Goal: Task Accomplishment & Management: Complete application form

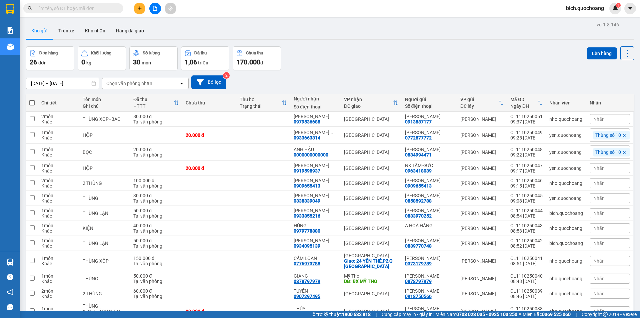
click at [31, 100] on span at bounding box center [31, 102] width 5 height 5
click at [32, 99] on input "checkbox" at bounding box center [32, 99] width 0 height 0
checkbox input "true"
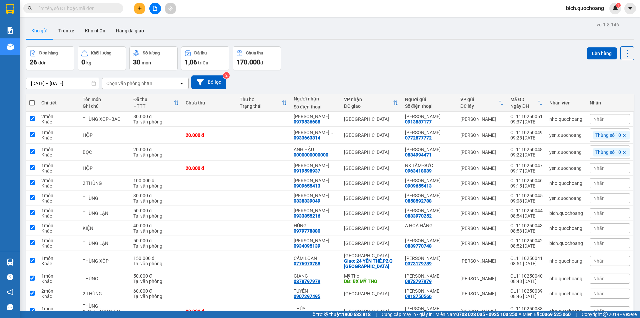
checkbox input "true"
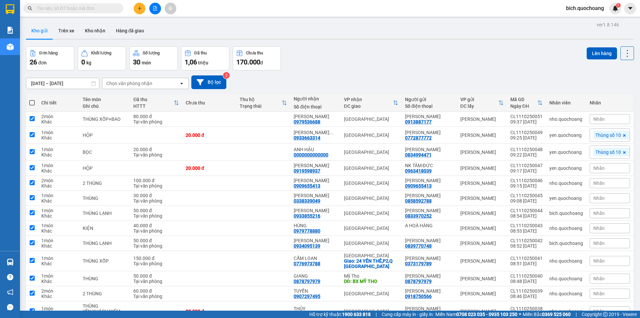
checkbox input "true"
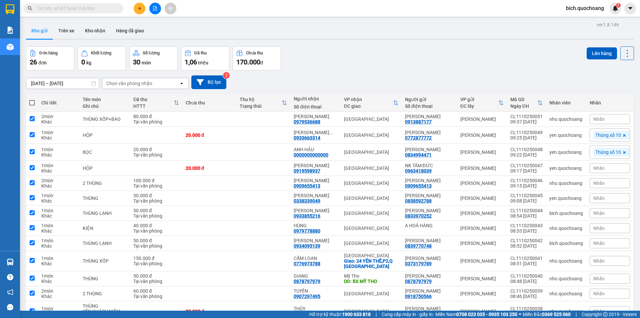
checkbox input "true"
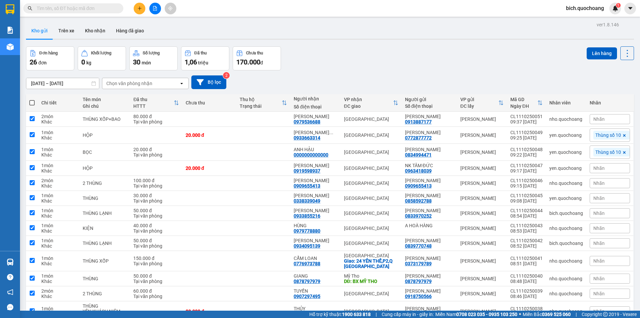
checkbox input "true"
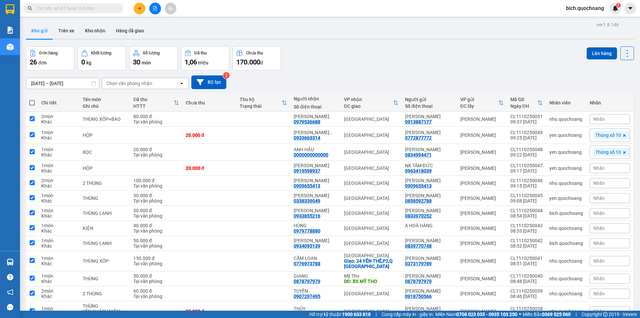
checkbox input "true"
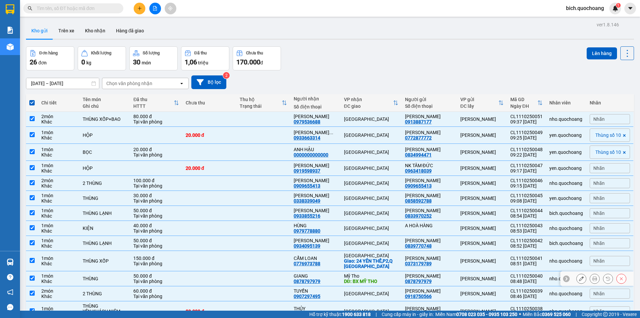
click at [32, 280] on input "checkbox" at bounding box center [32, 277] width 5 height 5
checkbox input "false"
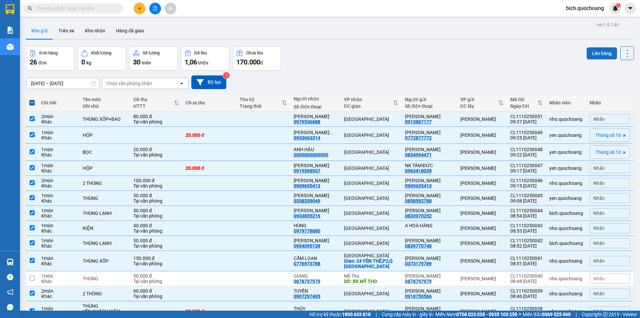
click at [602, 54] on button "Lên hàng" at bounding box center [602, 53] width 30 height 12
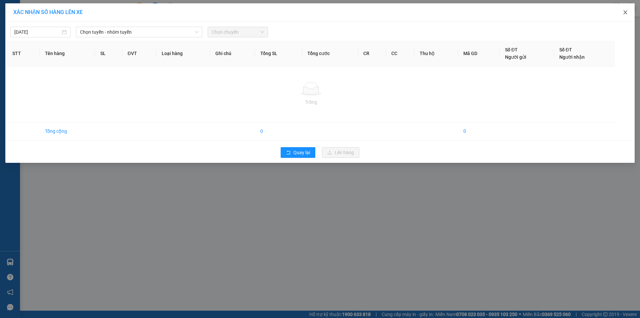
click at [625, 14] on icon "close" at bounding box center [626, 12] width 4 height 4
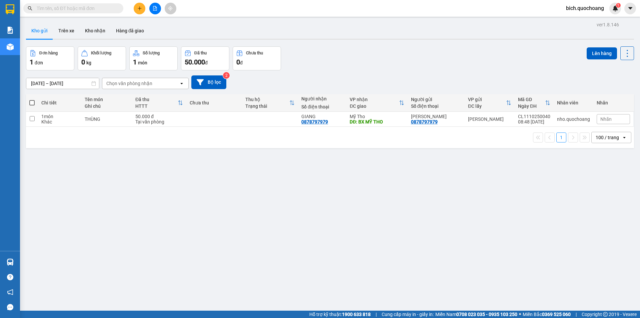
drag, startPoint x: 418, startPoint y: 128, endPoint x: 340, endPoint y: 181, distance: 94.7
drag, startPoint x: 340, startPoint y: 181, endPoint x: 151, endPoint y: 213, distance: 191.7
click at [151, 213] on div "ver 1.8.146 Kho gửi Trên xe Kho nhận Hàng đã giao Đơn hàng 1 đơn Khối lượng 0 k…" at bounding box center [330, 179] width 614 height 318
click at [136, 6] on button at bounding box center [140, 9] width 12 height 12
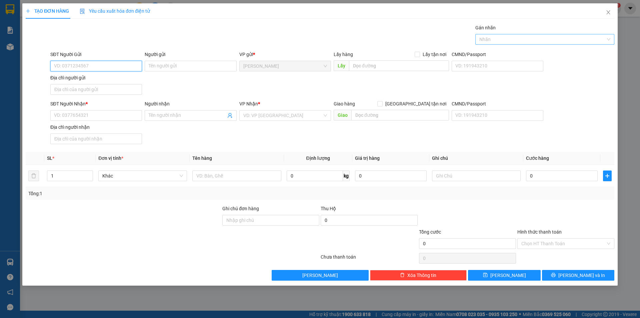
click at [545, 43] on div at bounding box center [541, 39] width 129 height 8
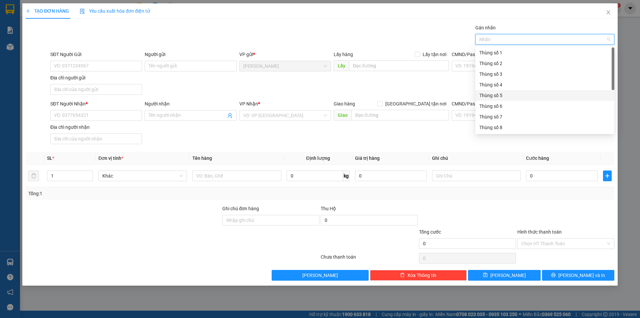
click at [495, 94] on div "Thùng số 5" at bounding box center [545, 95] width 131 height 7
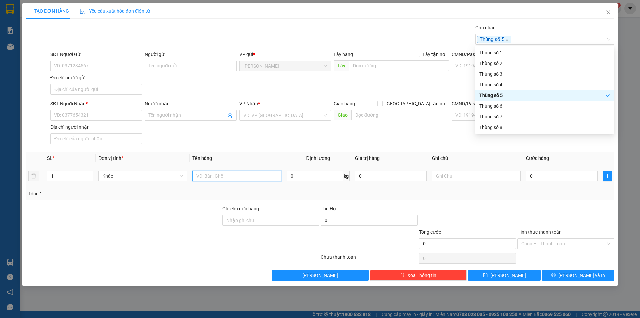
drag, startPoint x: 232, startPoint y: 173, endPoint x: 228, endPoint y: 173, distance: 4.0
click at [232, 173] on input "text" at bounding box center [236, 175] width 89 height 11
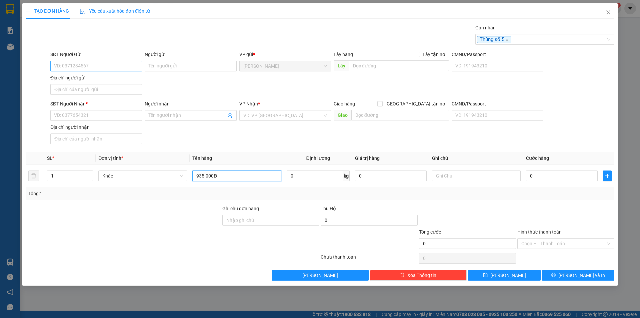
type input "935.000Đ"
click at [109, 62] on input "SĐT Người Gửi" at bounding box center [96, 66] width 92 height 11
click at [608, 124] on div "SĐT Người Nhận * VD: 0377654321 Người nhận Tên người nhận VP Nhận * VD: VP [GEO…" at bounding box center [332, 123] width 567 height 47
click at [95, 63] on input "SĐT Người Gửi" at bounding box center [96, 66] width 92 height 11
type input "0911878913"
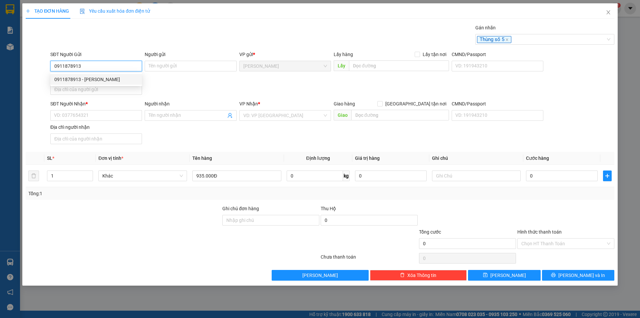
click at [117, 79] on div "0911878913 - [PERSON_NAME]" at bounding box center [96, 79] width 84 height 7
type input "[PERSON_NAME]"
type input "0911878913"
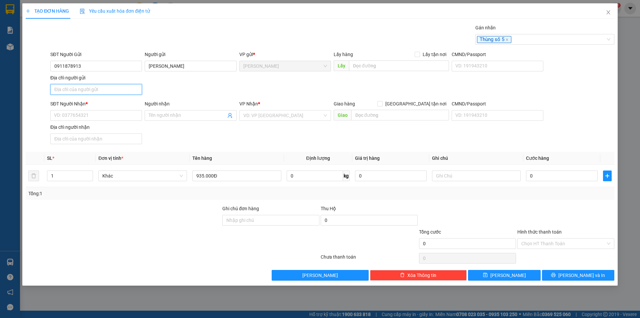
click at [98, 91] on input "Địa chỉ người gửi" at bounding box center [96, 89] width 92 height 11
type input "PHƯỜNG [GEOGRAPHIC_DATA],[GEOGRAPHIC_DATA]"
click at [84, 115] on input "SĐT Người Nhận *" at bounding box center [96, 115] width 92 height 11
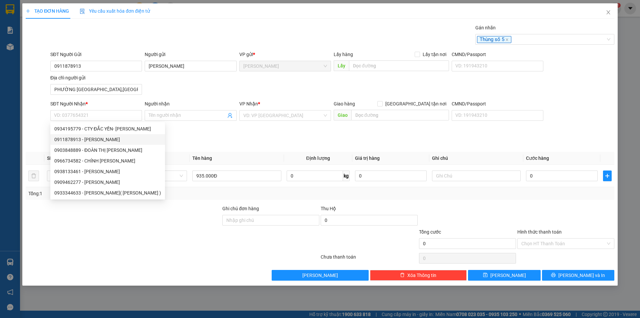
click at [179, 258] on div at bounding box center [172, 257] width 295 height 13
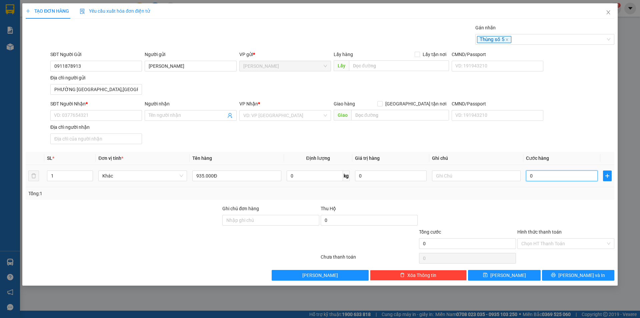
click at [561, 174] on input "0" at bounding box center [562, 175] width 72 height 11
type input "2"
type input "20"
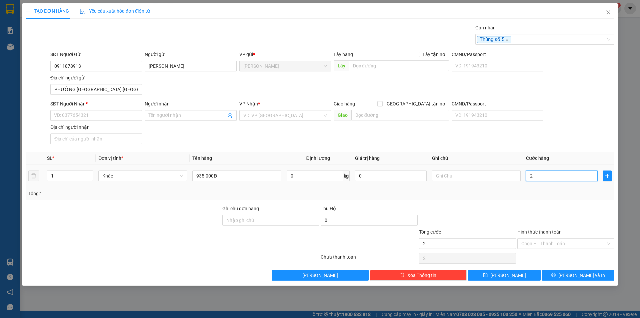
type input "20"
type input "20.000"
click at [551, 243] on input "Hình thức thanh toán" at bounding box center [564, 243] width 84 height 10
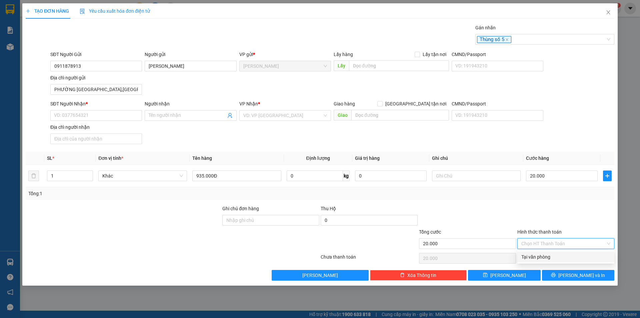
click at [550, 252] on div "Tại văn phòng" at bounding box center [566, 256] width 97 height 11
type input "0"
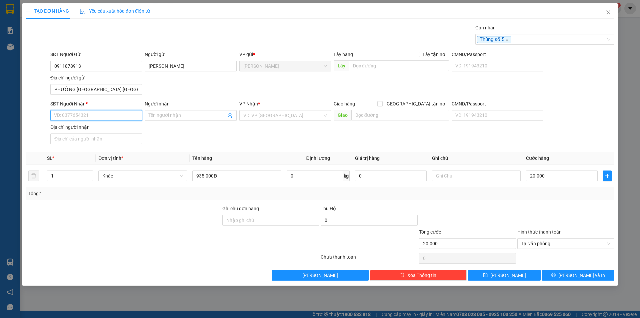
click at [111, 116] on input "SĐT Người Nhận *" at bounding box center [96, 115] width 92 height 11
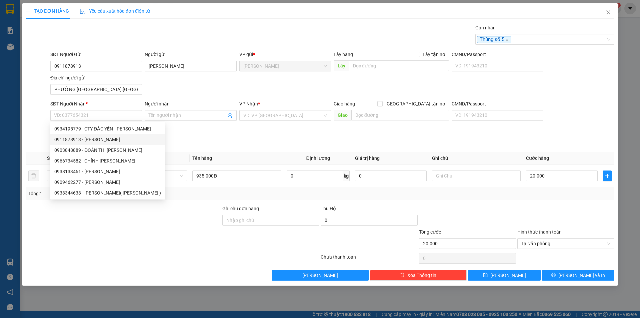
click at [552, 113] on div "SĐT Người Nhận * VD: 0377654321 Người nhận Tên người nhận VP Nhận * VD: VP [GEO…" at bounding box center [332, 123] width 567 height 47
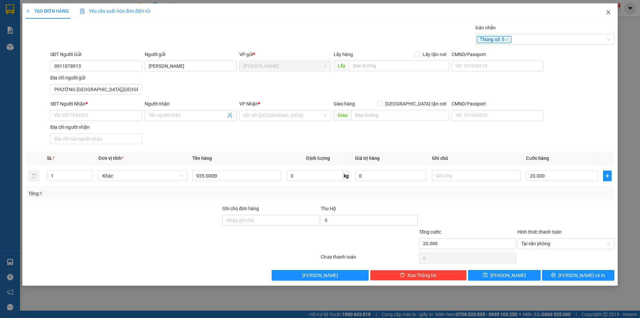
click at [613, 14] on span "Close" at bounding box center [608, 12] width 19 height 19
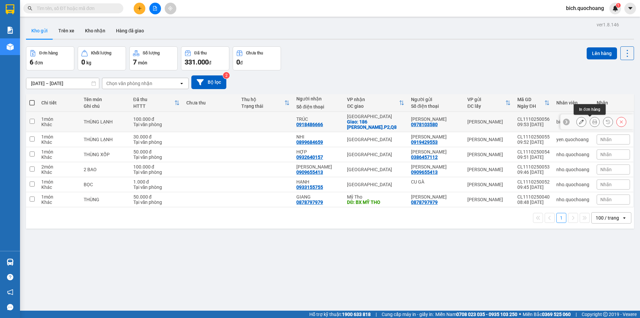
click at [593, 120] on icon at bounding box center [595, 121] width 5 height 5
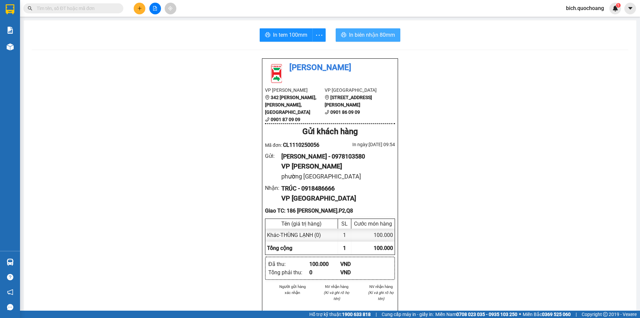
click at [374, 38] on span "In biên nhận 80mm" at bounding box center [372, 35] width 46 height 8
click at [281, 26] on div "In tem 100mm In biên nhận 80mm Quốc Hoàng VP [PERSON_NAME] 342 [PERSON_NAME], […" at bounding box center [330, 286] width 613 height 532
click at [284, 33] on span "In tem 100mm" at bounding box center [290, 35] width 34 height 8
click at [144, 4] on div at bounding box center [155, 9] width 50 height 12
click at [141, 10] on icon "plus" at bounding box center [139, 8] width 5 height 5
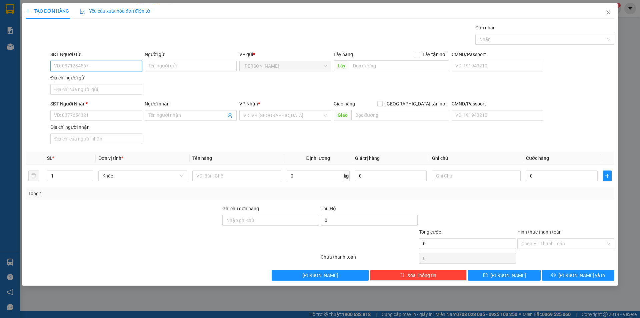
click at [118, 67] on input "SĐT Người Gửi" at bounding box center [96, 66] width 92 height 11
type input "0911878913"
click at [109, 74] on div "0911878913 - [PERSON_NAME]" at bounding box center [96, 79] width 92 height 11
type input "[PERSON_NAME]"
type input "0911878913"
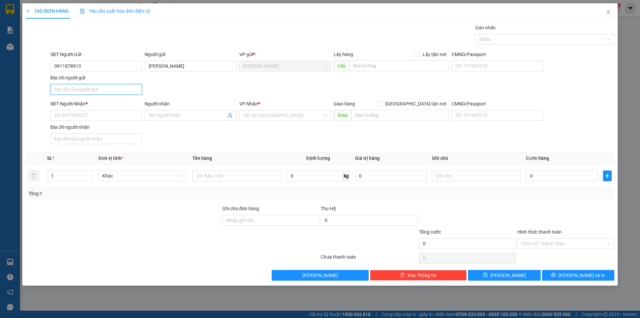
click at [86, 88] on input "Địa chỉ người gửi" at bounding box center [96, 89] width 92 height 11
type input "PHƯỜNG [GEOGRAPHIC_DATA],[GEOGRAPHIC_DATA]"
click at [80, 116] on input "SĐT Người Nhận *" at bounding box center [96, 115] width 92 height 11
type input "0907184946"
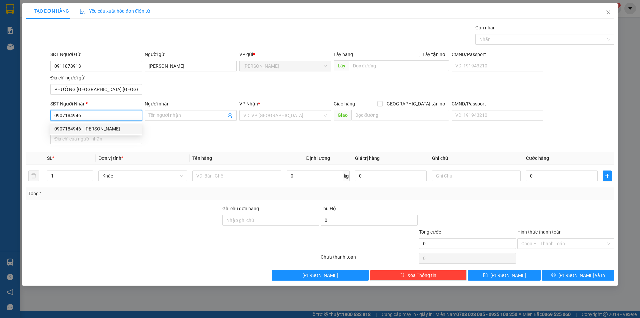
click at [112, 126] on div "0907184946 - [PERSON_NAME]" at bounding box center [96, 128] width 84 height 7
type input "[PERSON_NAME]"
type input "0907184946"
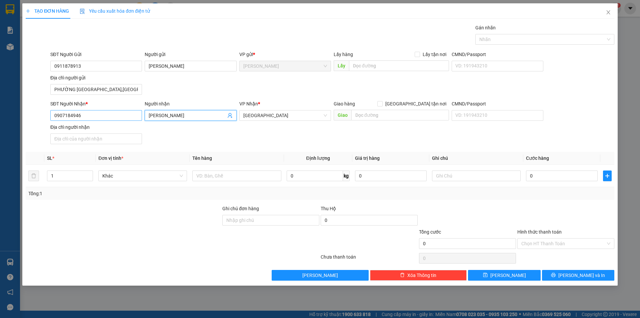
drag, startPoint x: 186, startPoint y: 115, endPoint x: 130, endPoint y: 116, distance: 56.7
click at [130, 116] on div "SĐT Người Nhận * 0907184946 Người nhận VÕ PHÚ CƯỜNG VÕ PHÚ CƯỜNG VP Nhận * [GEO…" at bounding box center [332, 123] width 567 height 47
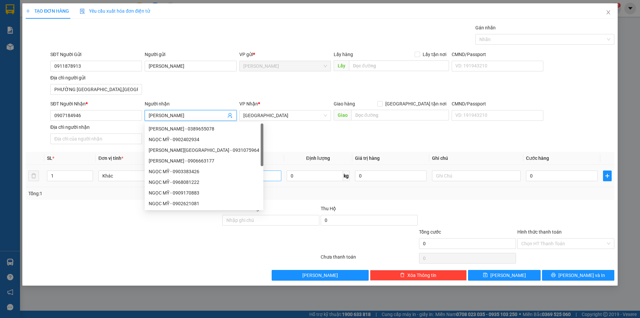
type input "[PERSON_NAME]"
click at [243, 178] on input "text" at bounding box center [236, 175] width 89 height 11
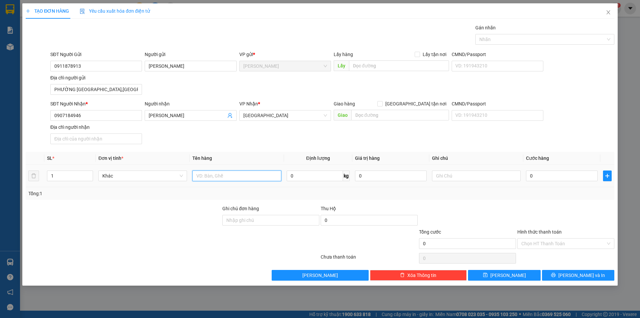
click at [243, 178] on input "text" at bounding box center [236, 175] width 89 height 11
click at [508, 40] on div at bounding box center [541, 39] width 129 height 8
type input "935.000Đ"
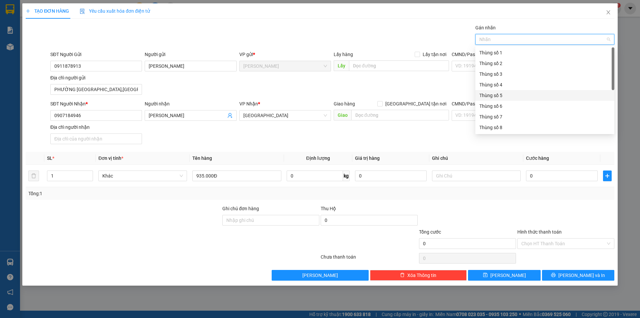
click at [511, 95] on div "Thùng số 5" at bounding box center [545, 95] width 131 height 7
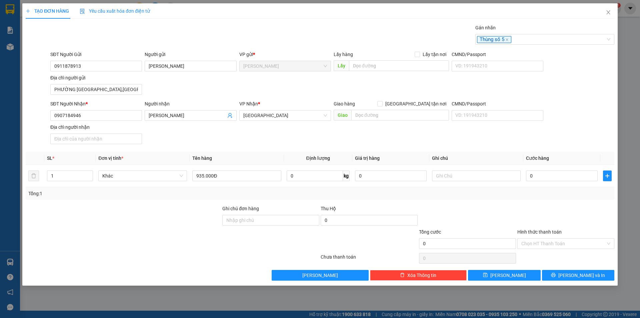
click at [436, 26] on div "Gán nhãn Thùng số 5" at bounding box center [332, 35] width 567 height 23
click at [547, 173] on input "0" at bounding box center [562, 175] width 72 height 11
type input "2"
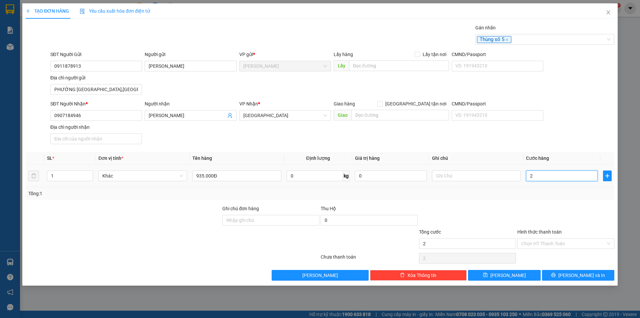
type input "20"
type input "20.000"
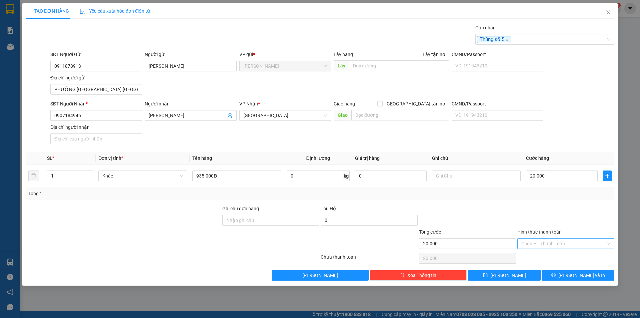
click at [532, 241] on input "Hình thức thanh toán" at bounding box center [564, 243] width 84 height 10
click at [533, 255] on div "Tại văn phòng" at bounding box center [566, 256] width 89 height 7
type input "0"
click at [558, 274] on button "[PERSON_NAME] và In" at bounding box center [578, 275] width 72 height 11
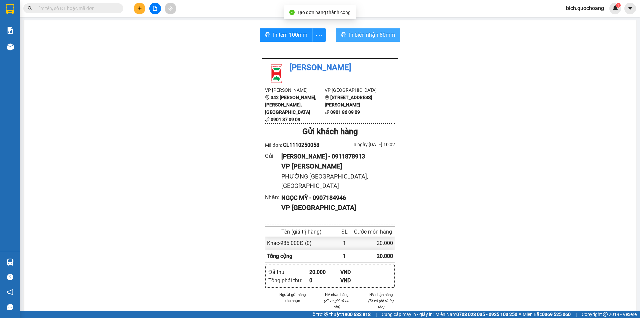
click at [370, 29] on button "In biên nhận 80mm" at bounding box center [368, 34] width 65 height 13
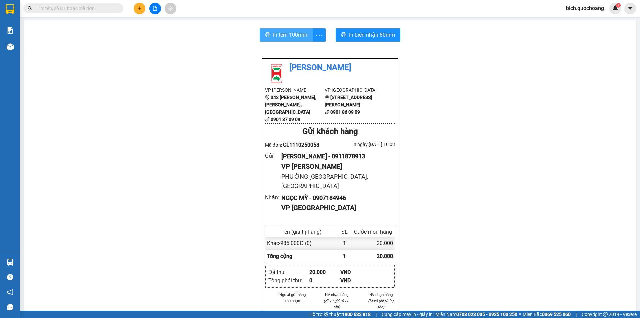
click at [286, 32] on span "In tem 100mm" at bounding box center [290, 35] width 34 height 8
click at [141, 7] on icon "plus" at bounding box center [139, 8] width 5 height 5
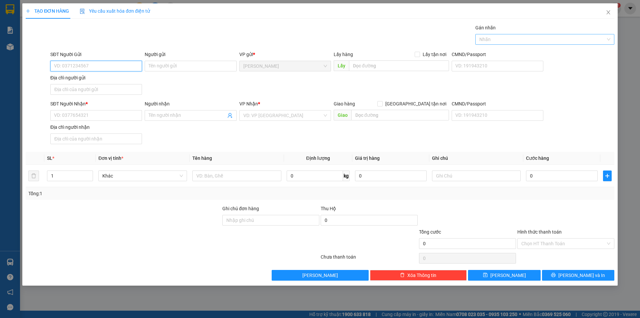
click at [539, 39] on div at bounding box center [541, 39] width 129 height 8
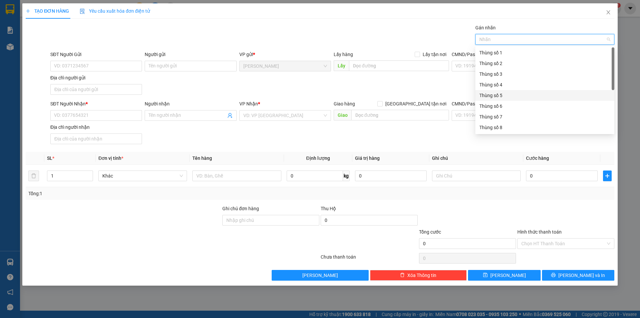
click at [489, 95] on div "Thùng số 5" at bounding box center [545, 95] width 131 height 7
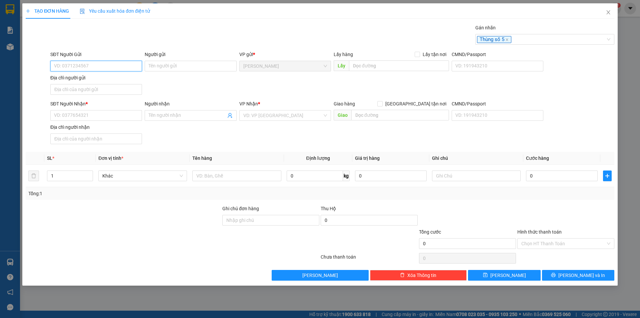
click at [82, 70] on input "SĐT Người Gửi" at bounding box center [96, 66] width 92 height 11
type input "0911878913"
click at [91, 79] on div "0911878913 - [PERSON_NAME]" at bounding box center [96, 79] width 84 height 7
type input "[PERSON_NAME]"
type input "0911878913"
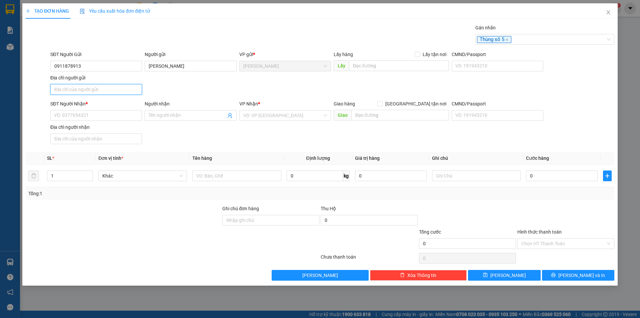
click at [91, 88] on input "Địa chỉ người gửi" at bounding box center [96, 89] width 92 height 11
type input "PHƯỜNG [GEOGRAPHIC_DATA],[GEOGRAPHIC_DATA]"
click at [73, 116] on input "SĐT Người Nhận *" at bounding box center [96, 115] width 92 height 11
type input "0938046075"
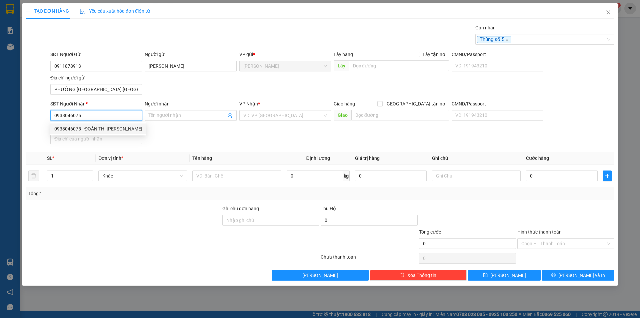
click at [105, 127] on div "0938046075 - ĐOÀN THỊ [PERSON_NAME]" at bounding box center [98, 128] width 88 height 7
type input "ĐOÀN THỊ [PERSON_NAME]"
type input "0938046075"
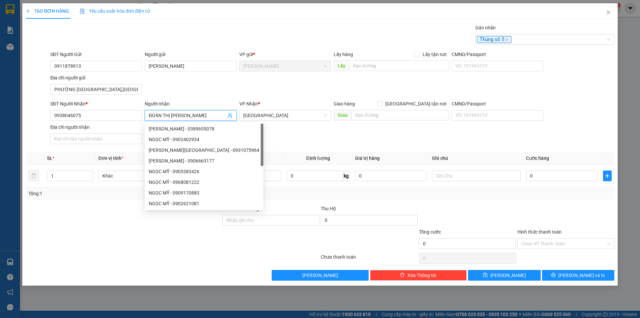
drag, startPoint x: 197, startPoint y: 116, endPoint x: 147, endPoint y: 121, distance: 50.3
click at [147, 121] on div "Người nhận ĐOÀN THỊ [PERSON_NAME]" at bounding box center [191, 111] width 92 height 23
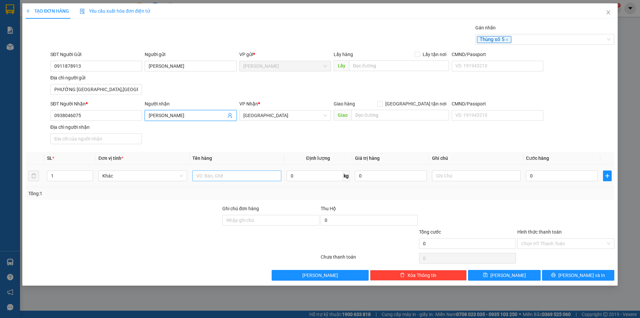
type input "[PERSON_NAME]"
click at [217, 176] on input "text" at bounding box center [236, 175] width 89 height 11
type input "10.600.000Đ"
click at [543, 177] on input "0" at bounding box center [562, 175] width 72 height 11
type input "6"
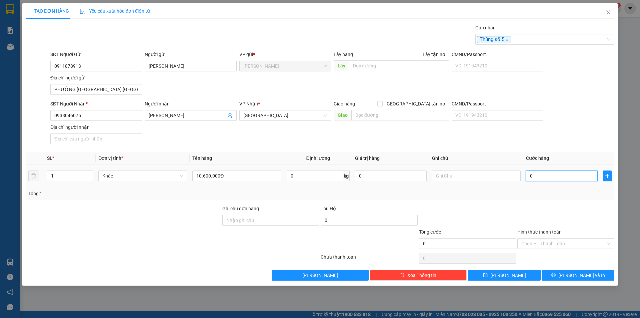
type input "6"
type input "60"
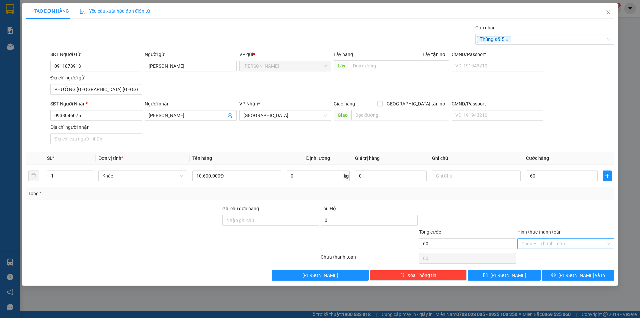
type input "60.000"
click at [552, 239] on input "Hình thức thanh toán" at bounding box center [564, 243] width 84 height 10
click at [549, 255] on div "Tại văn phòng" at bounding box center [566, 256] width 89 height 7
type input "0"
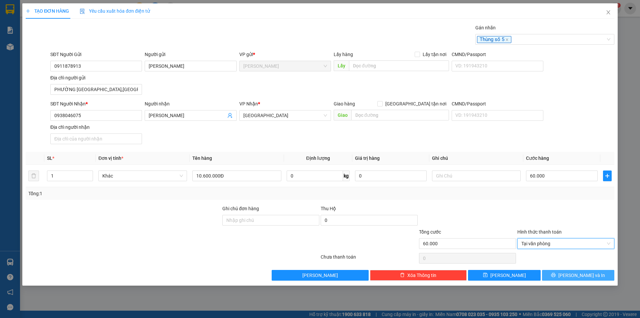
click at [558, 272] on button "[PERSON_NAME] và In" at bounding box center [578, 275] width 72 height 11
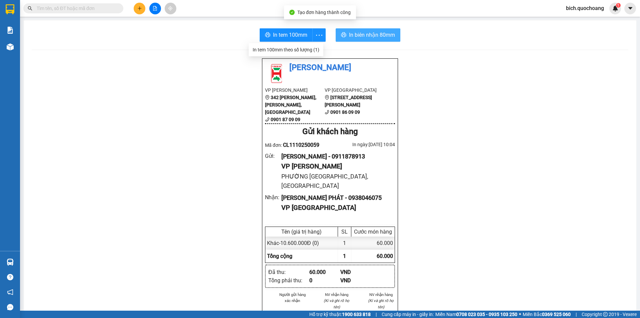
click at [355, 33] on span "In biên nhận 80mm" at bounding box center [372, 35] width 46 height 8
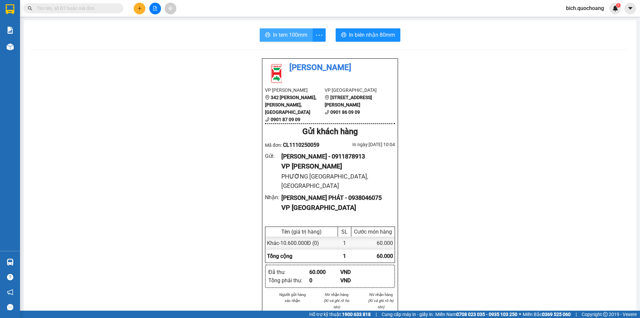
click at [267, 33] on icon "printer" at bounding box center [267, 34] width 5 height 5
click at [140, 6] on icon "plus" at bounding box center [139, 8] width 5 height 5
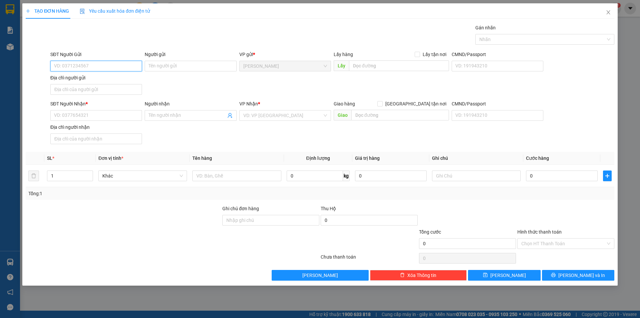
click at [95, 66] on input "SĐT Người Gửi" at bounding box center [96, 66] width 92 height 11
type input "0911878913"
click at [104, 81] on div "0911878913 - [PERSON_NAME]" at bounding box center [96, 79] width 84 height 7
type input "[PERSON_NAME]"
type input "0911878913"
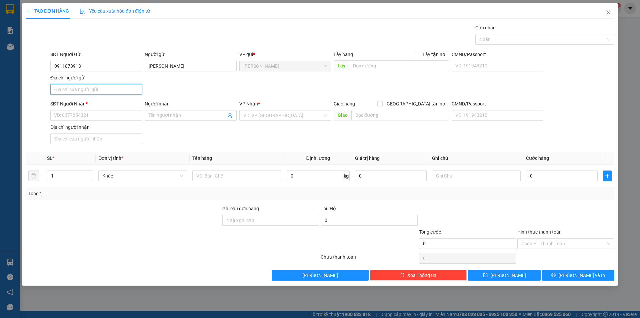
click at [100, 91] on input "Địa chỉ người gửi" at bounding box center [96, 89] width 92 height 11
type input "PHƯỜNG [GEOGRAPHIC_DATA],[GEOGRAPHIC_DATA]"
click at [89, 115] on input "SĐT Người Nhận *" at bounding box center [96, 115] width 92 height 11
type input "0909462277"
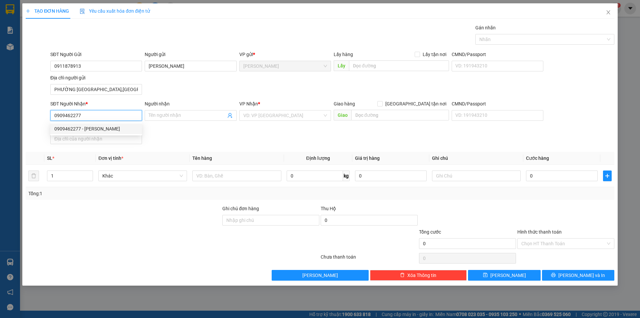
click at [109, 127] on div "0909462277 - [PERSON_NAME]" at bounding box center [96, 128] width 84 height 7
type input "[PERSON_NAME]"
type input "0909462277"
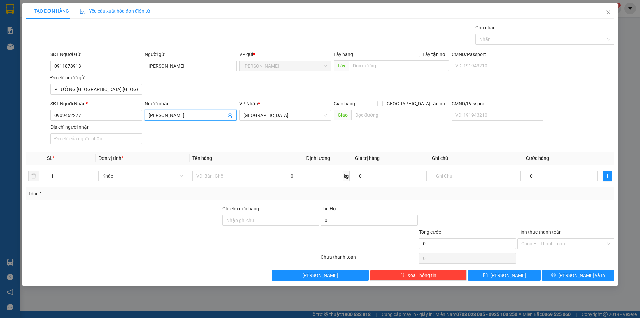
drag, startPoint x: 181, startPoint y: 115, endPoint x: 148, endPoint y: 116, distance: 33.4
click at [148, 116] on span "[PERSON_NAME]" at bounding box center [191, 115] width 92 height 11
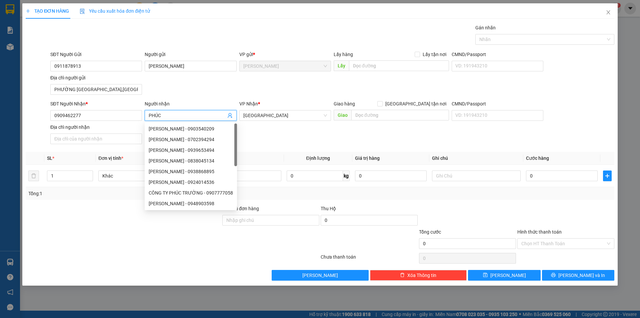
type input "PHÚC"
click at [291, 95] on div "SĐT Người Gửi 0911878913 Người gửi [PERSON_NAME] VP gửi * [PERSON_NAME] Lấy hàn…" at bounding box center [332, 74] width 567 height 47
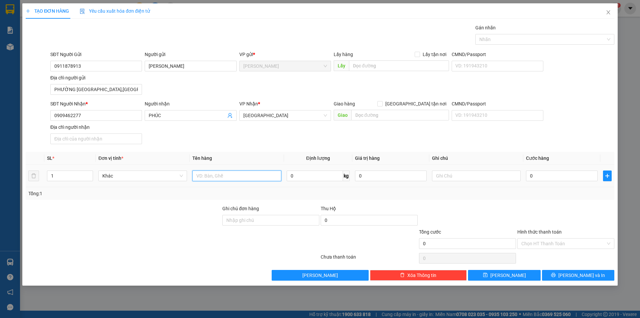
click at [230, 172] on input "text" at bounding box center [236, 175] width 89 height 11
type input "20.010.000Đ"
click at [545, 176] on input "0" at bounding box center [562, 175] width 72 height 11
type input "8"
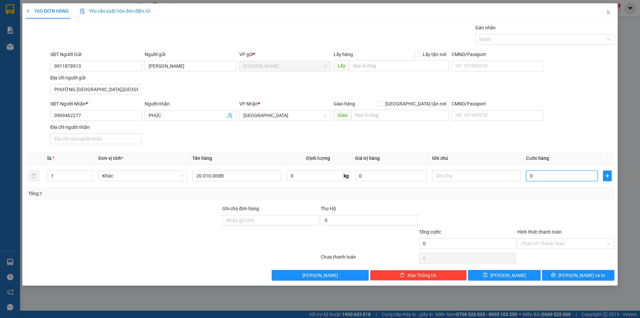
type input "8"
type input "80"
click at [546, 40] on div at bounding box center [541, 39] width 129 height 8
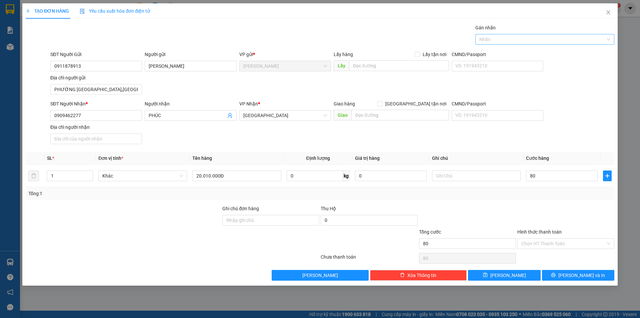
type input "80.000"
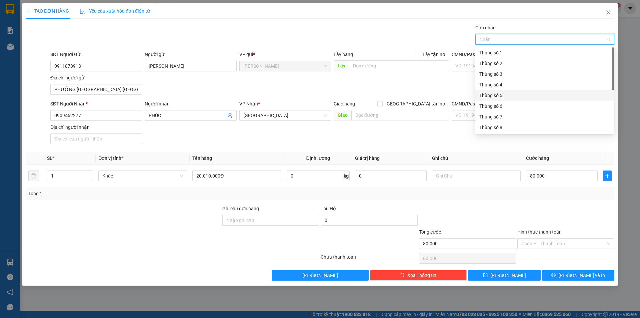
click at [500, 93] on div "Thùng số 5" at bounding box center [545, 95] width 131 height 7
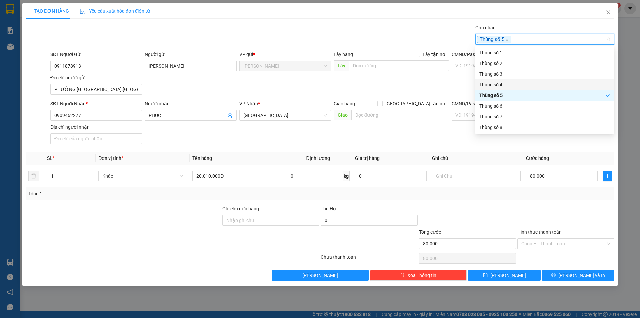
click at [425, 33] on div "Gán nhãn Thùng số 5" at bounding box center [332, 35] width 567 height 23
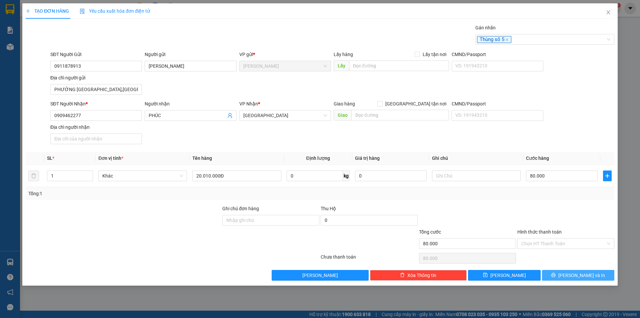
click at [578, 278] on span "[PERSON_NAME] và In" at bounding box center [582, 274] width 47 height 7
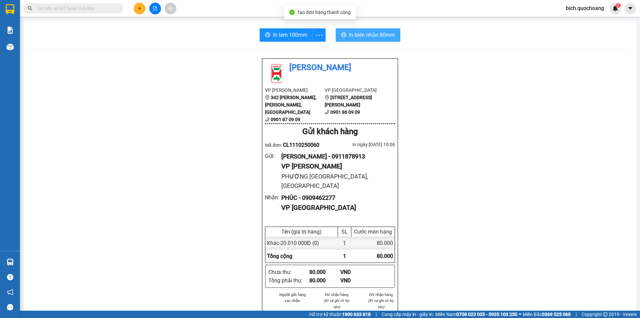
click at [359, 36] on span "In biên nhận 80mm" at bounding box center [372, 35] width 46 height 8
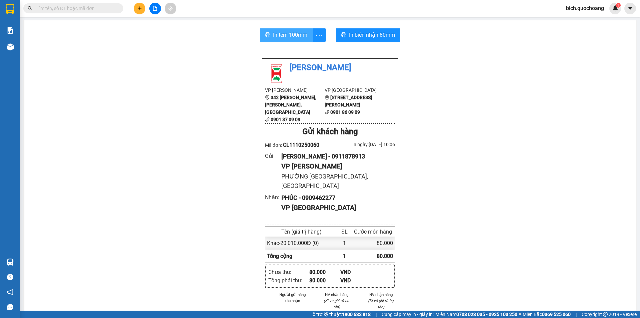
click at [276, 32] on span "In tem 100mm" at bounding box center [290, 35] width 34 height 8
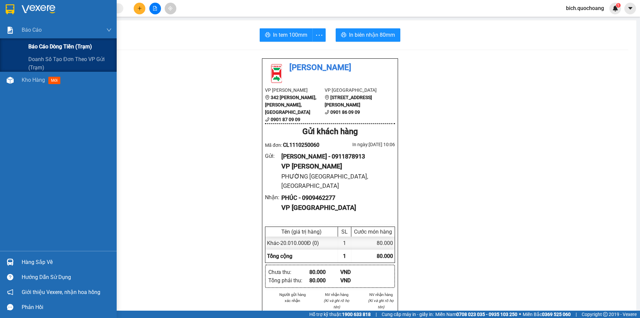
click at [33, 48] on span "Báo cáo dòng tiền (trạm)" at bounding box center [60, 46] width 64 height 8
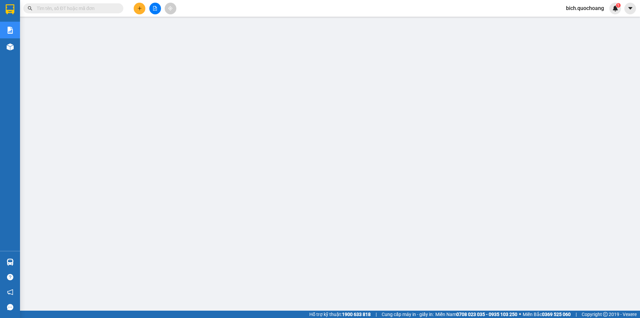
drag, startPoint x: 97, startPoint y: 6, endPoint x: 94, endPoint y: 10, distance: 5.3
click at [97, 6] on input "text" at bounding box center [76, 8] width 79 height 7
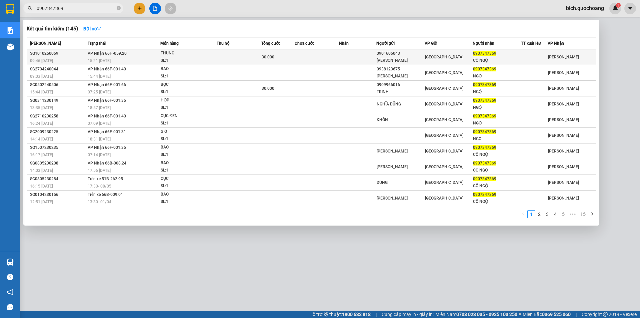
type input "0907347369"
click at [226, 58] on td at bounding box center [239, 57] width 45 height 16
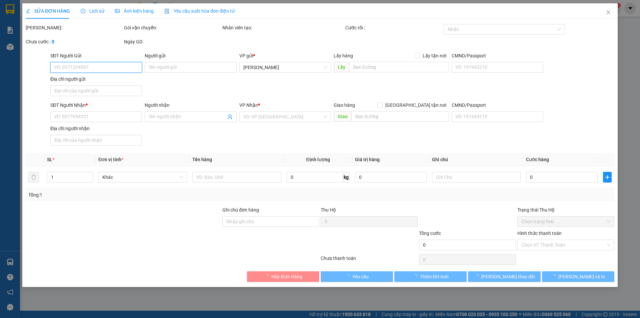
type input "0901606043"
type input "[PERSON_NAME]"
type input "[STREET_ADDRESS]"
type input "0907347369"
type input "CÔ NGỘ"
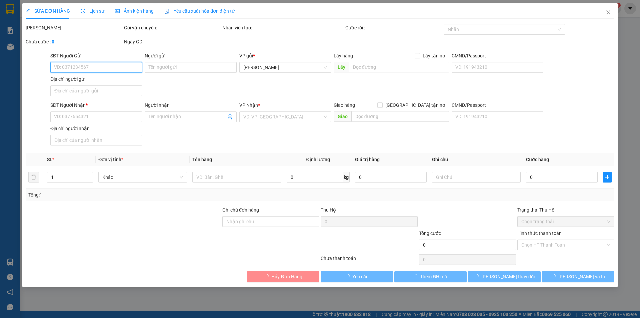
type input "30.000"
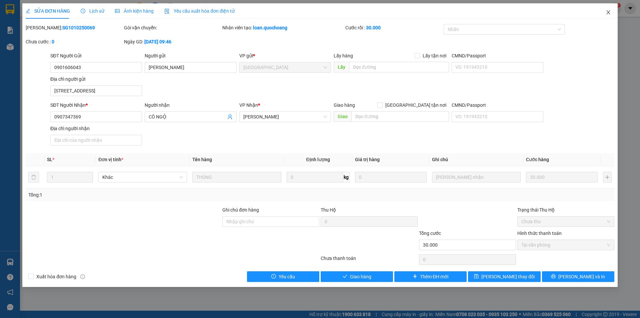
click at [610, 13] on icon "close" at bounding box center [608, 12] width 5 height 5
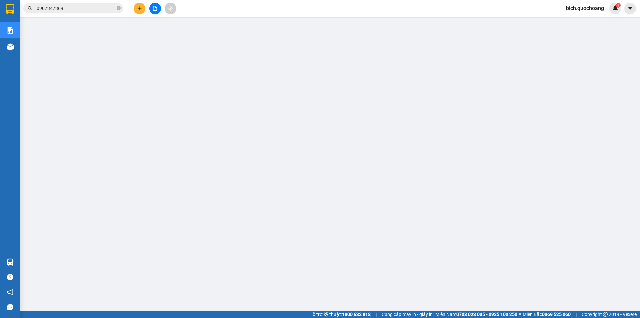
click at [92, 8] on input "0907347369" at bounding box center [76, 8] width 79 height 7
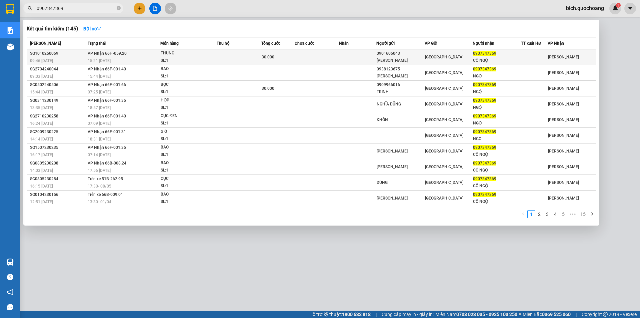
click at [193, 57] on div "SL: 1" at bounding box center [186, 60] width 50 height 7
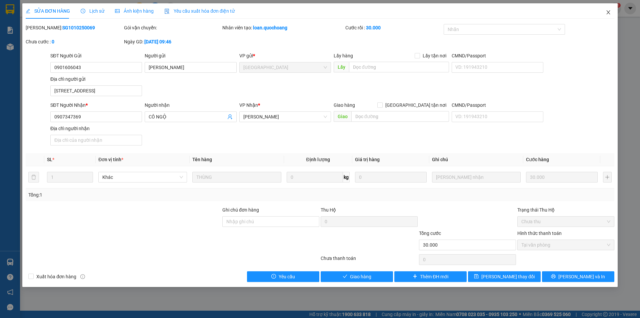
click at [609, 16] on span "Close" at bounding box center [608, 12] width 19 height 19
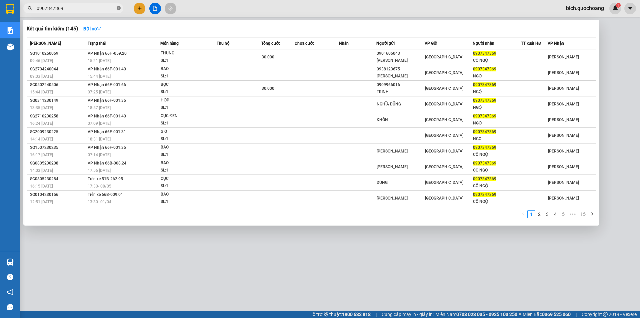
click at [120, 8] on icon "close-circle" at bounding box center [119, 8] width 4 height 4
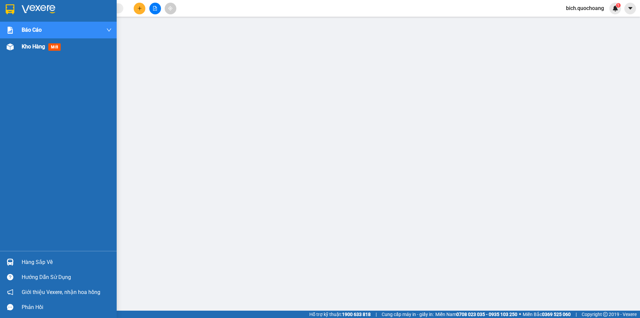
click at [37, 50] on div "Kho hàng mới" at bounding box center [43, 46] width 42 height 8
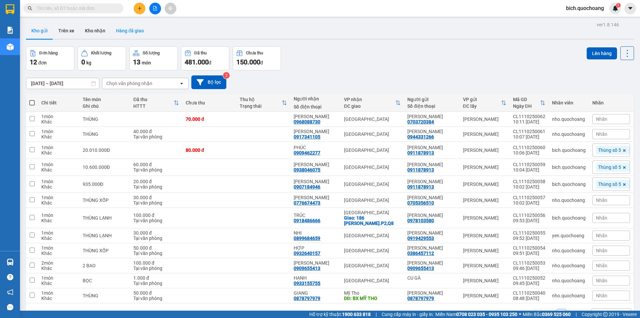
click at [111, 26] on button "Hàng đã giao" at bounding box center [130, 31] width 39 height 16
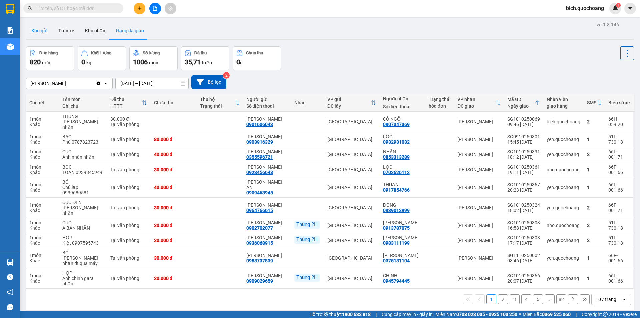
click at [48, 29] on button "Kho gửi" at bounding box center [39, 31] width 27 height 16
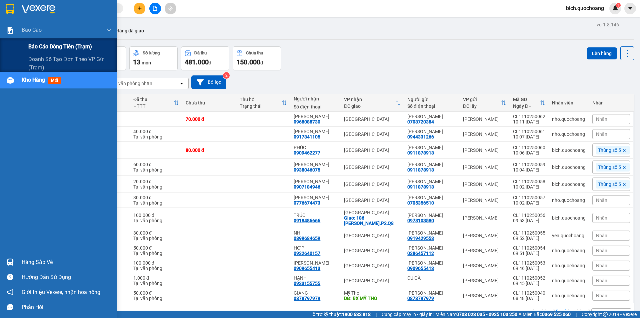
click at [47, 42] on span "Báo cáo dòng tiền (trạm)" at bounding box center [60, 46] width 64 height 8
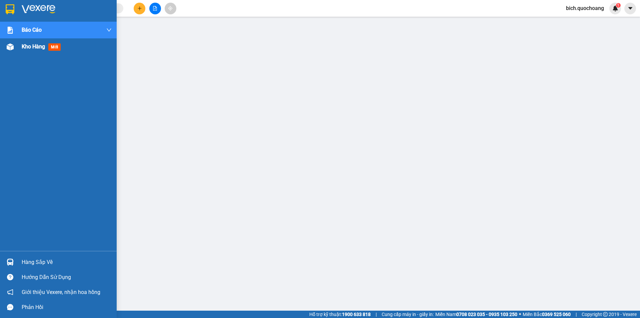
click at [33, 47] on span "Kho hàng" at bounding box center [33, 46] width 23 height 6
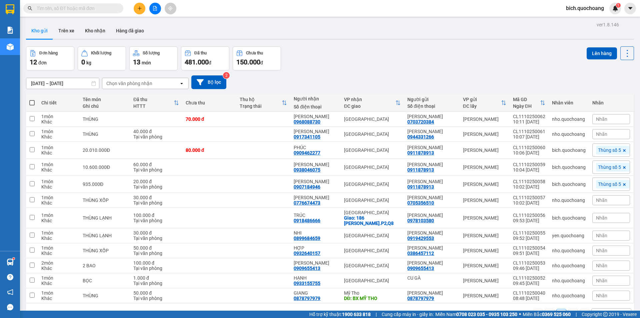
click at [84, 8] on input "text" at bounding box center [76, 8] width 79 height 7
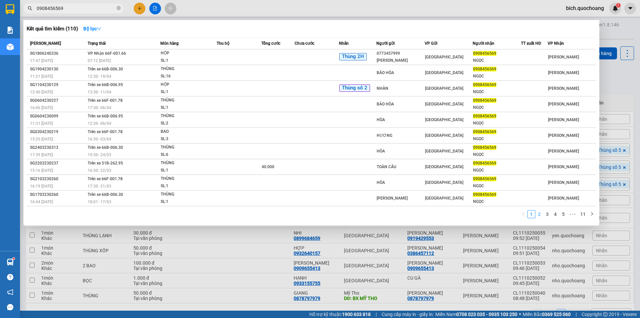
type input "0908456569"
click at [539, 215] on link "2" at bounding box center [539, 213] width 7 height 7
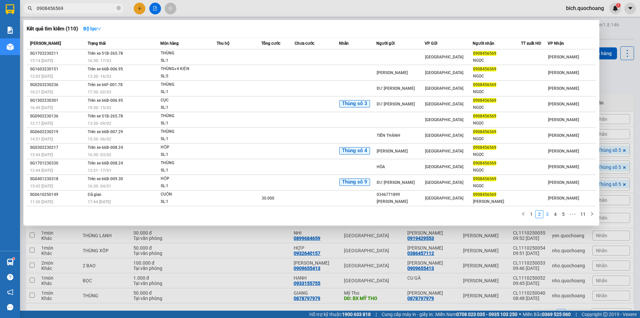
click at [547, 212] on link "3" at bounding box center [547, 213] width 7 height 7
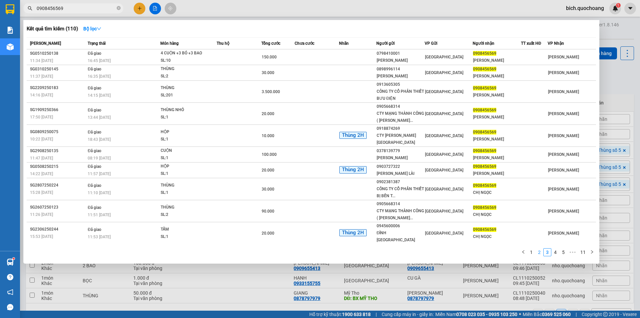
click at [538, 248] on link "2" at bounding box center [539, 251] width 7 height 7
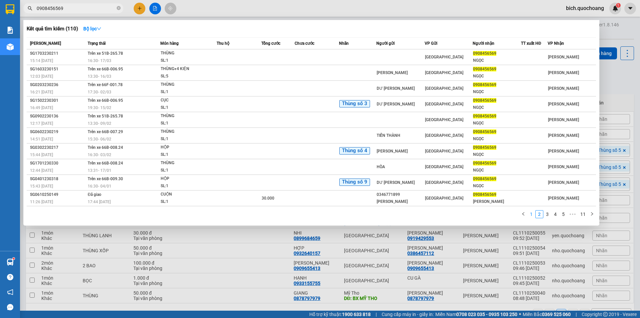
click at [533, 214] on link "1" at bounding box center [531, 213] width 7 height 7
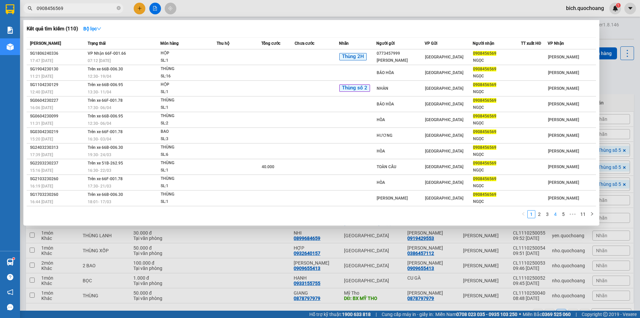
click at [555, 213] on link "4" at bounding box center [555, 213] width 7 height 7
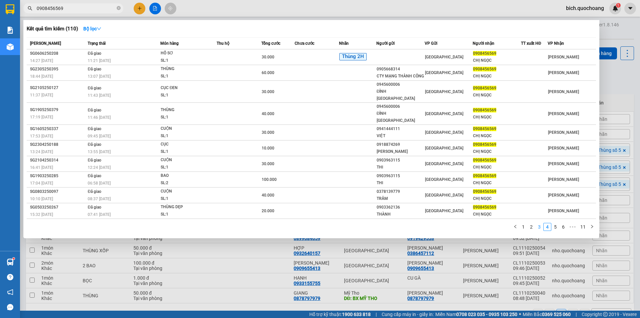
click at [540, 223] on link "3" at bounding box center [539, 226] width 7 height 7
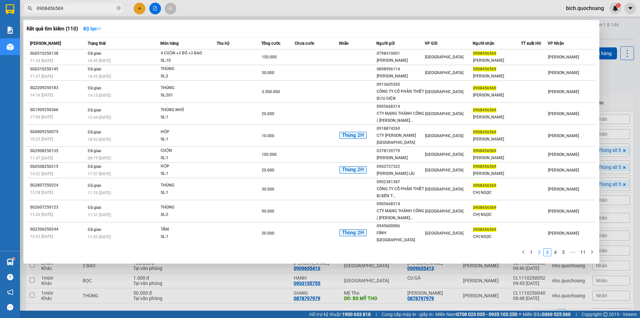
click at [538, 248] on link "2" at bounding box center [539, 251] width 7 height 7
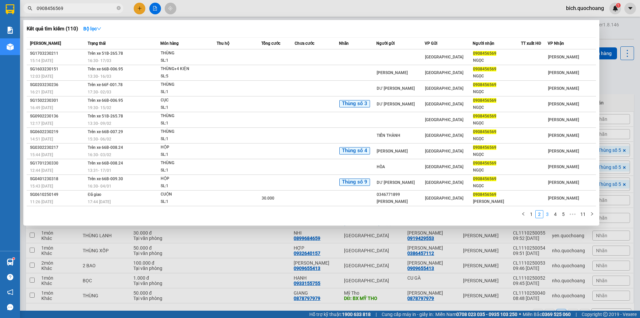
click at [551, 214] on link "3" at bounding box center [547, 213] width 7 height 7
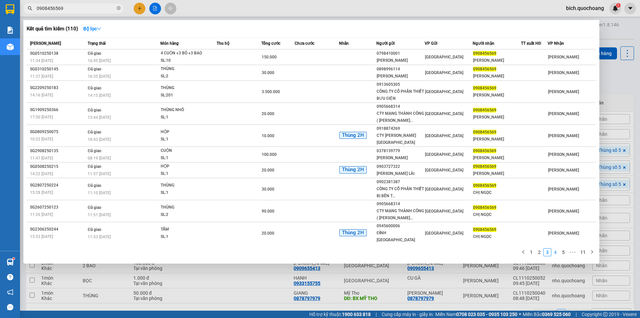
click at [555, 248] on link "4" at bounding box center [555, 251] width 7 height 7
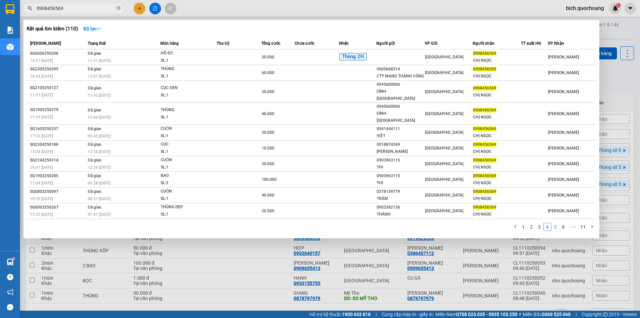
click at [553, 223] on link "5" at bounding box center [555, 226] width 7 height 7
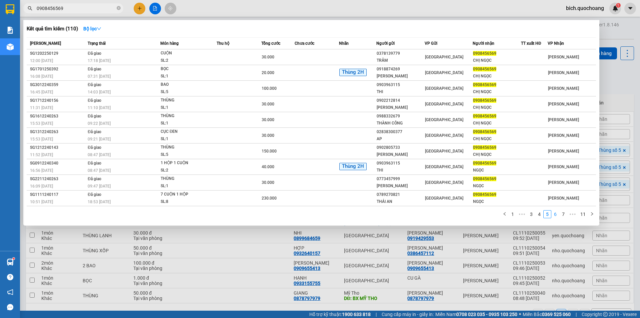
click at [554, 212] on link "6" at bounding box center [555, 213] width 7 height 7
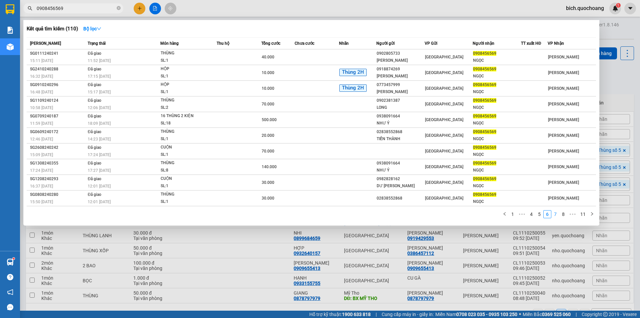
click at [557, 217] on link "7" at bounding box center [555, 213] width 7 height 7
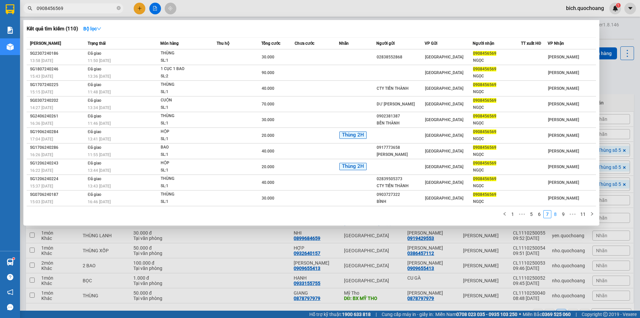
click at [555, 215] on link "8" at bounding box center [555, 213] width 7 height 7
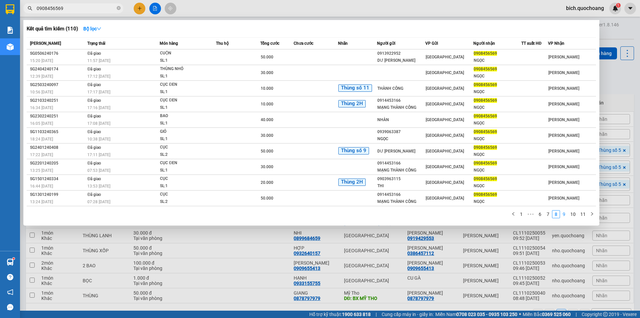
click at [563, 211] on link "9" at bounding box center [564, 213] width 7 height 7
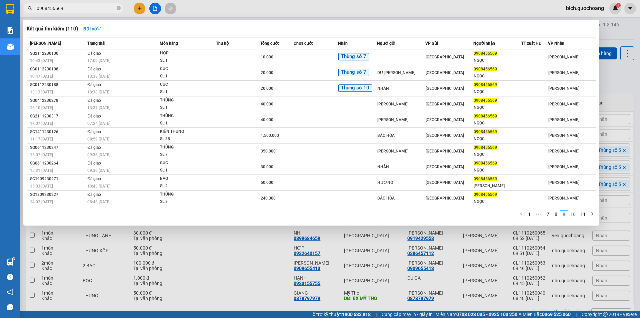
click at [577, 215] on link "10" at bounding box center [573, 213] width 9 height 7
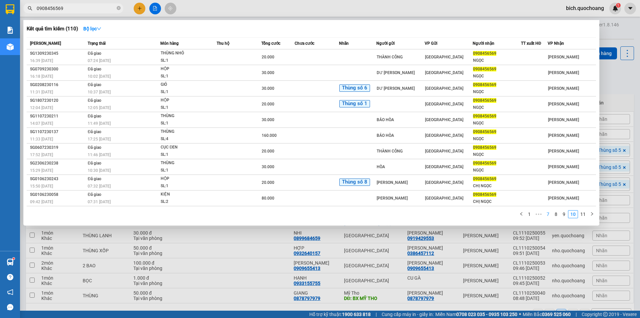
click at [549, 215] on link "7" at bounding box center [548, 213] width 7 height 7
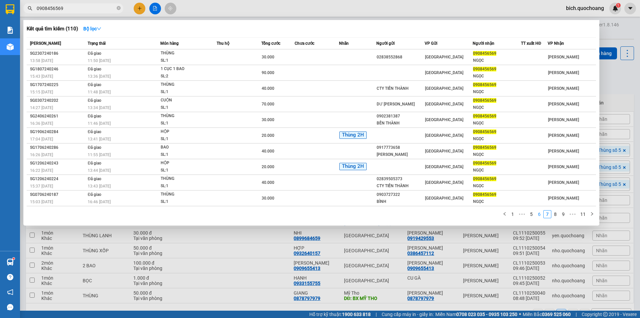
click at [542, 215] on link "6" at bounding box center [539, 213] width 7 height 7
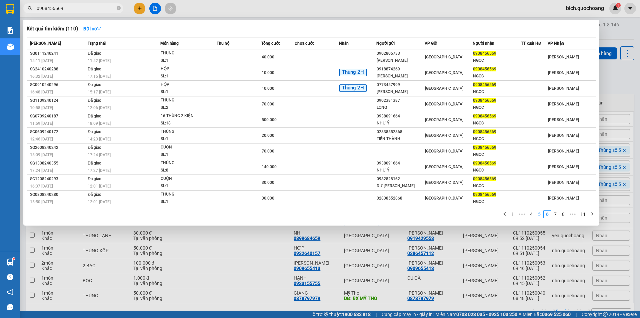
click at [539, 215] on link "5" at bounding box center [539, 213] width 7 height 7
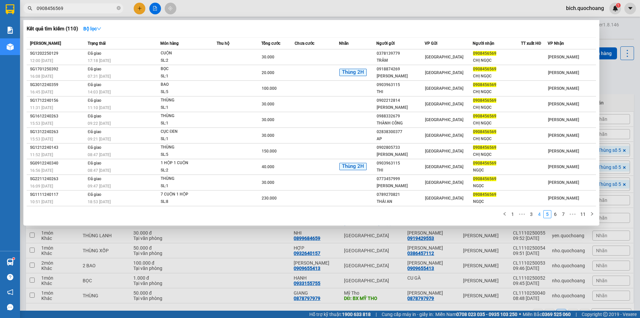
click at [539, 215] on link "4" at bounding box center [539, 213] width 7 height 7
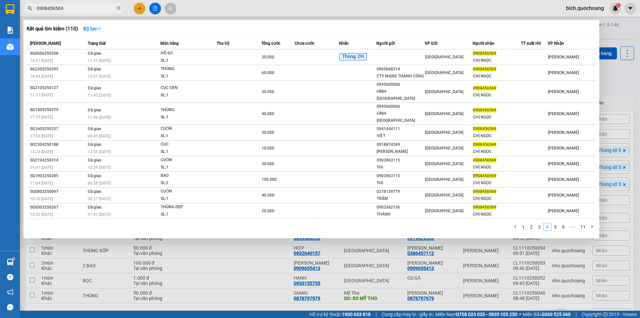
click at [539, 215] on div "[PERSON_NAME] thái Món hàng Thu hộ Tổng cước Chưa cước Nhãn Người gửi VP Gửi Ng…" at bounding box center [312, 135] width 570 height 197
click at [538, 223] on link "3" at bounding box center [539, 226] width 7 height 7
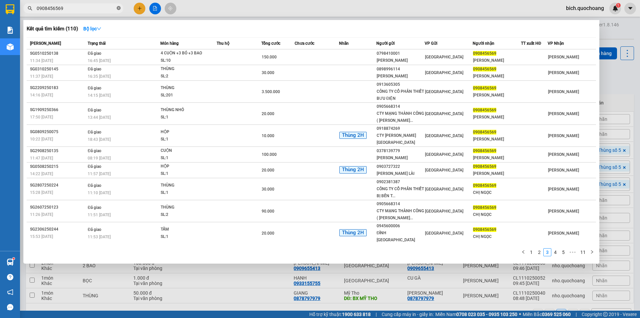
click at [119, 9] on icon "close-circle" at bounding box center [119, 8] width 4 height 4
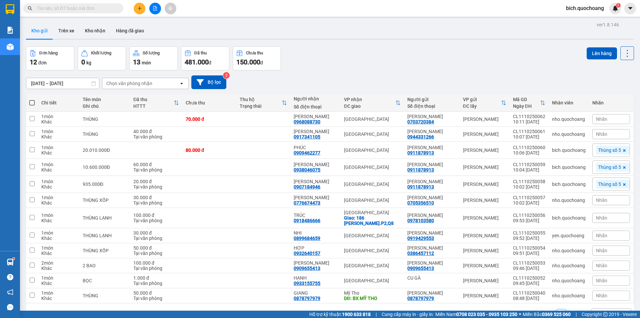
click at [64, 8] on input "text" at bounding box center [76, 8] width 79 height 7
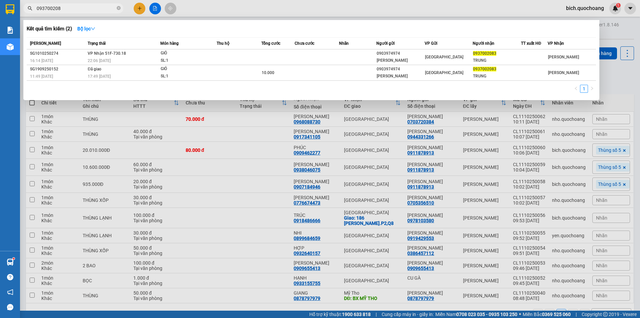
type input "0937002083"
click at [119, 7] on icon "close-circle" at bounding box center [119, 8] width 4 height 4
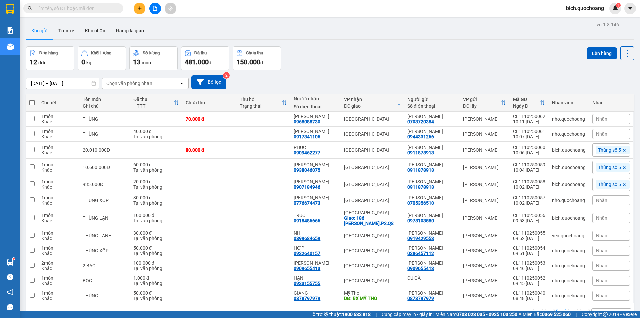
drag, startPoint x: 110, startPoint y: 8, endPoint x: 104, endPoint y: 11, distance: 6.9
click at [110, 8] on input "text" at bounding box center [76, 8] width 79 height 7
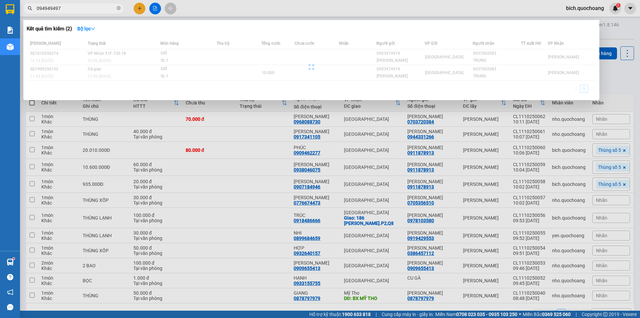
type input "0949494970"
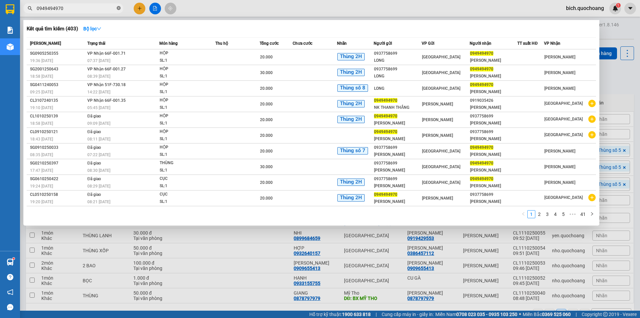
click at [118, 6] on span at bounding box center [119, 8] width 4 height 6
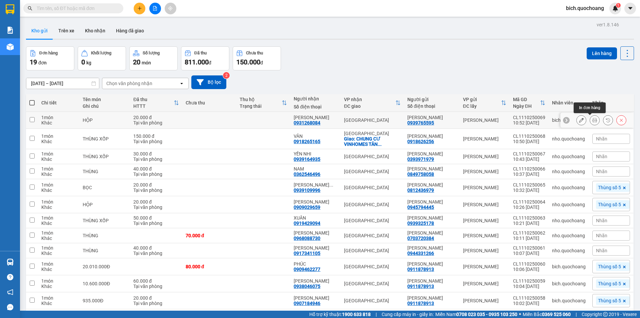
click at [593, 121] on icon at bounding box center [595, 120] width 5 height 5
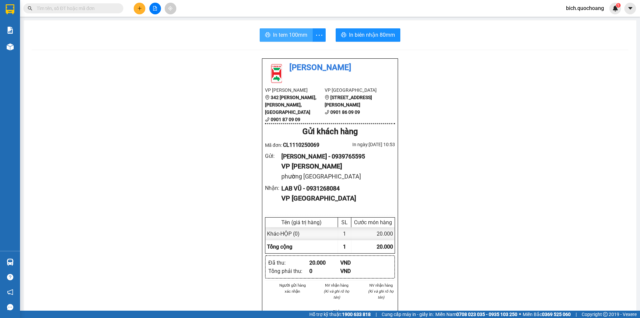
click at [297, 34] on span "In tem 100mm" at bounding box center [290, 35] width 34 height 8
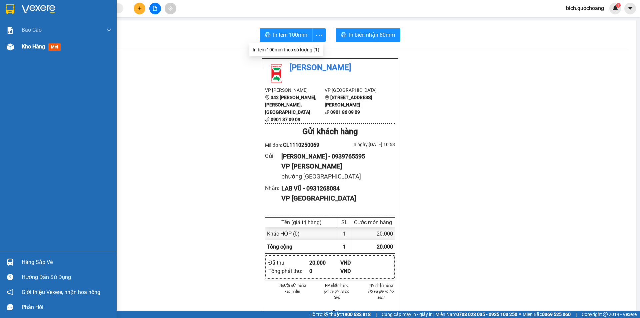
click at [27, 47] on span "Kho hàng" at bounding box center [33, 46] width 23 height 6
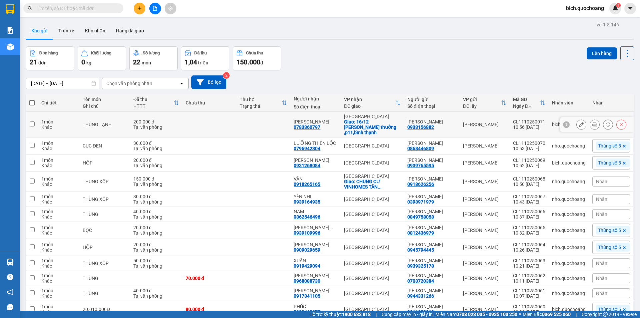
click at [590, 122] on button at bounding box center [594, 125] width 9 height 12
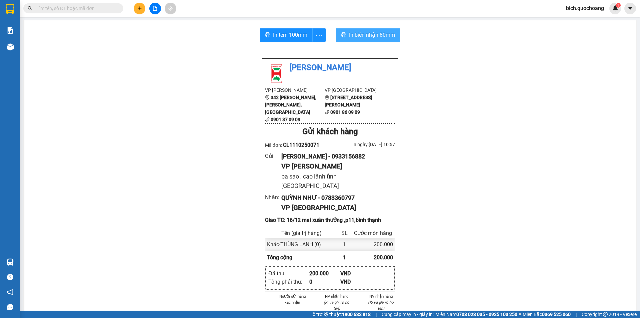
click at [370, 31] on span "In biên nhận 80mm" at bounding box center [372, 35] width 46 height 8
click at [284, 34] on span "In tem 100mm" at bounding box center [290, 35] width 34 height 8
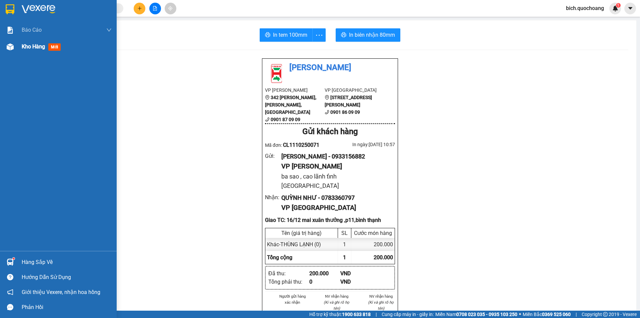
click at [39, 44] on span "Kho hàng" at bounding box center [33, 46] width 23 height 6
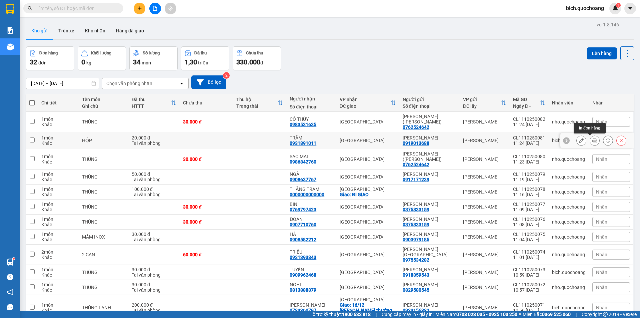
click at [590, 139] on button at bounding box center [594, 141] width 9 height 12
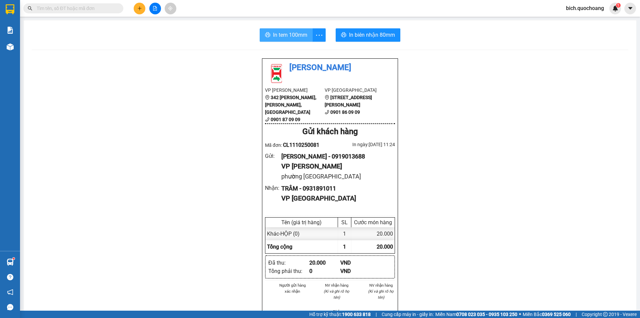
click at [287, 33] on span "In tem 100mm" at bounding box center [290, 35] width 34 height 8
click at [66, 11] on input "text" at bounding box center [76, 8] width 79 height 7
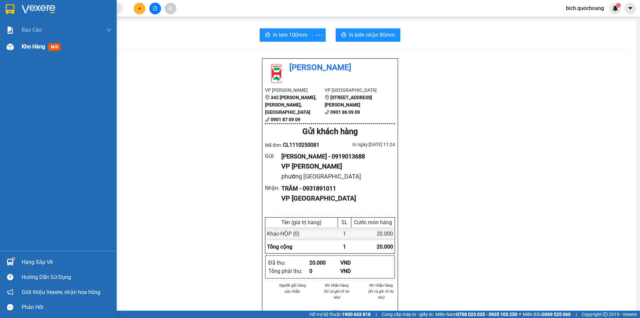
click at [23, 44] on span "Kho hàng" at bounding box center [33, 46] width 23 height 6
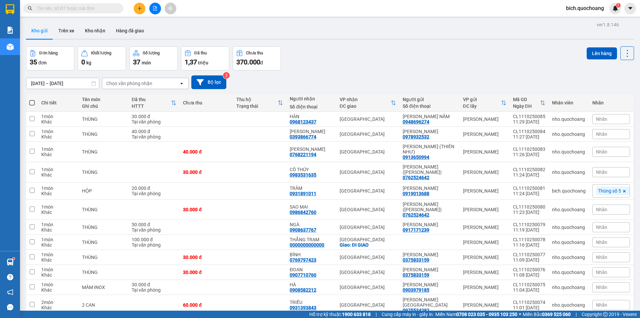
click at [34, 101] on span at bounding box center [31, 102] width 5 height 5
click at [32, 99] on input "checkbox" at bounding box center [32, 99] width 0 height 0
checkbox input "true"
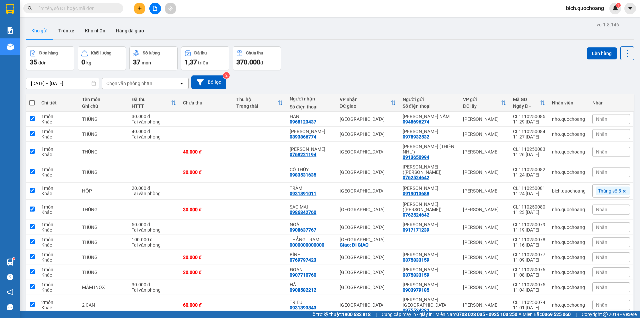
checkbox input "true"
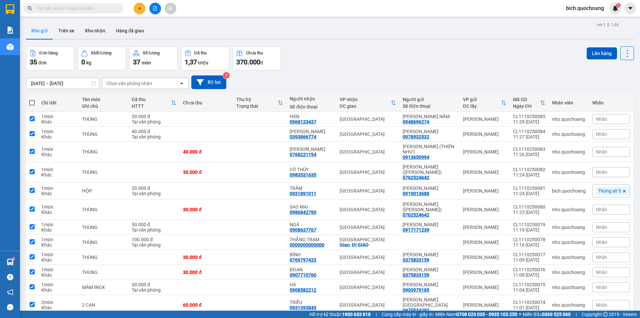
checkbox input "true"
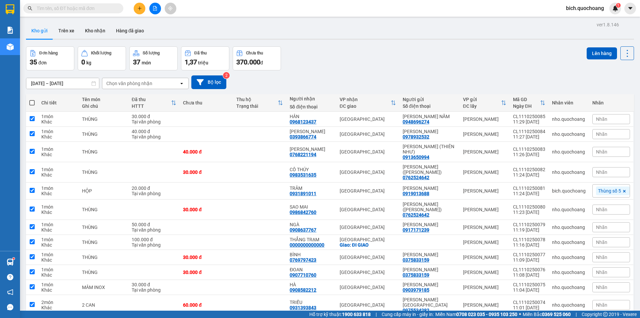
checkbox input "true"
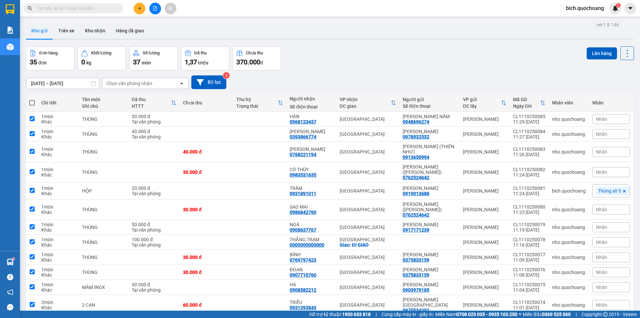
checkbox input "true"
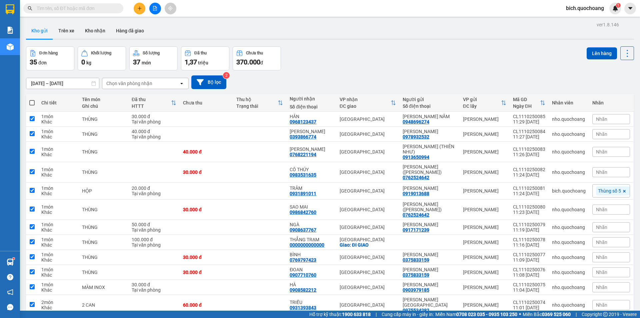
checkbox input "true"
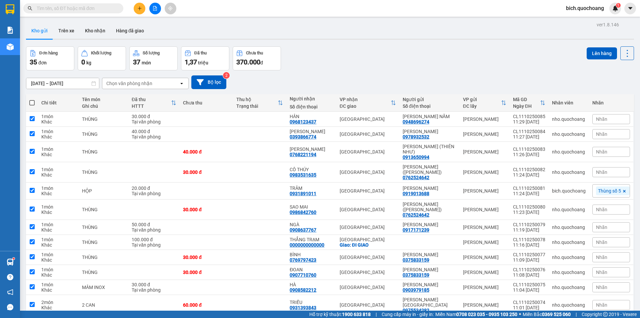
checkbox input "true"
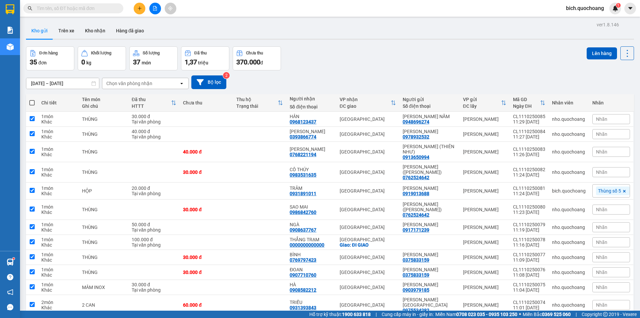
checkbox input "true"
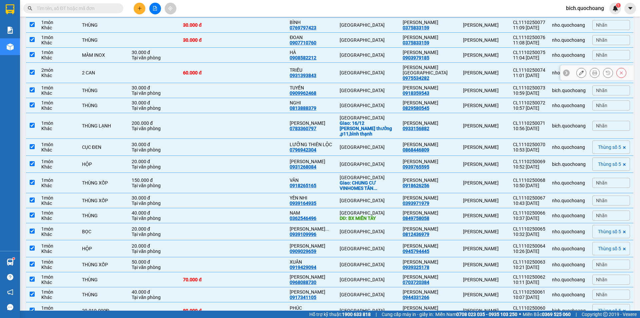
scroll to position [233, 0]
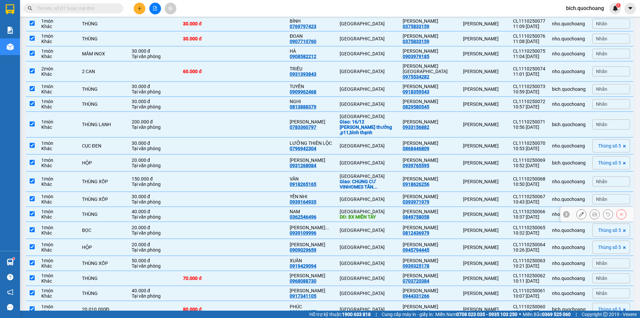
click at [35, 207] on td at bounding box center [32, 214] width 12 height 15
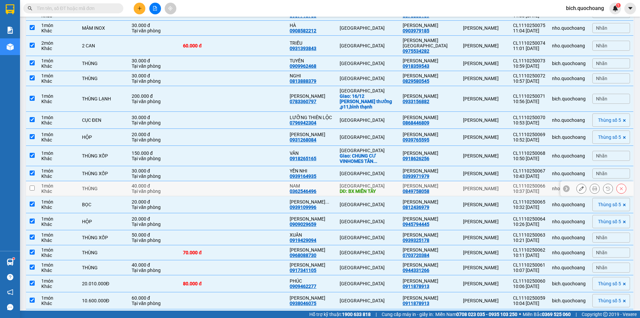
scroll to position [267, 0]
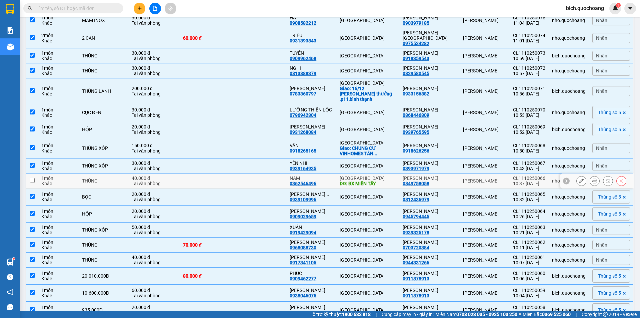
click at [34, 178] on input "checkbox" at bounding box center [32, 180] width 5 height 5
checkbox input "true"
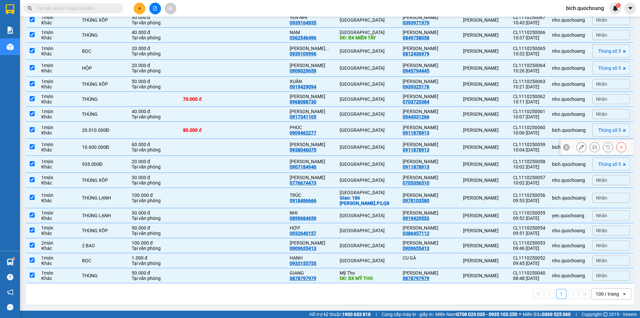
scroll to position [423, 0]
click at [29, 271] on td at bounding box center [32, 275] width 12 height 15
checkbox input "false"
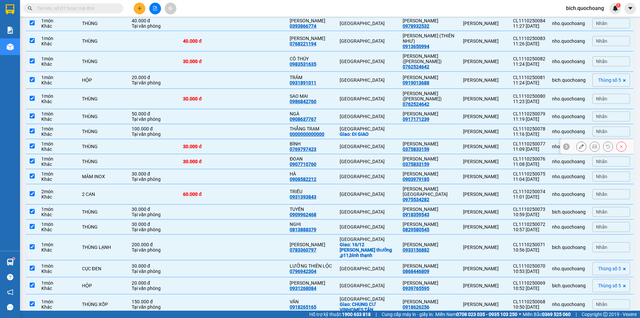
scroll to position [23, 0]
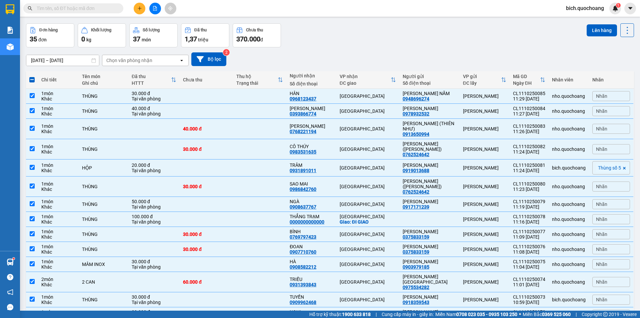
click at [588, 25] on button "Lên hàng" at bounding box center [602, 30] width 30 height 12
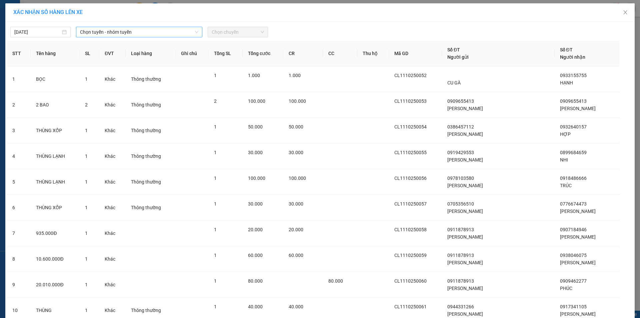
click at [140, 35] on span "Chọn tuyến - nhóm tuyến" at bounding box center [139, 32] width 118 height 10
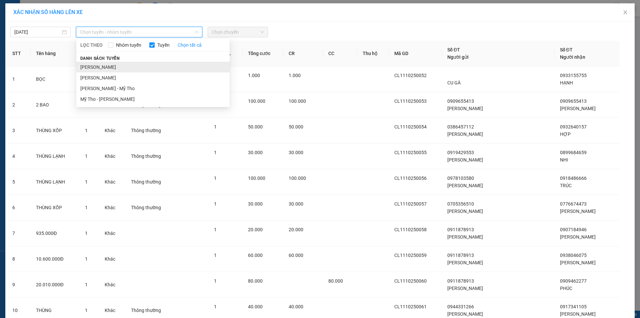
click at [107, 70] on li "Cao Lãnh - Hồ Chí Minh" at bounding box center [152, 67] width 153 height 11
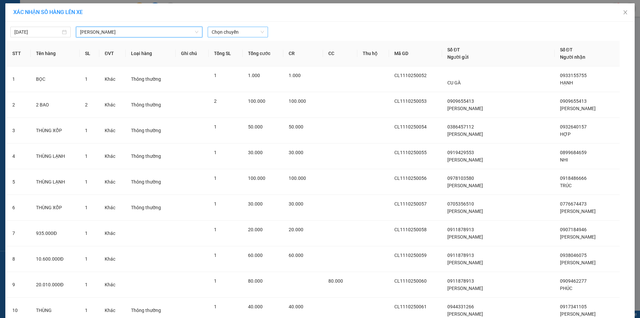
click at [222, 32] on span "Chọn chuyến" at bounding box center [238, 32] width 52 height 10
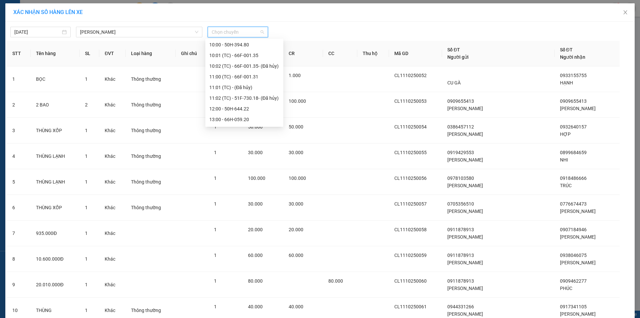
scroll to position [233, 0]
click at [231, 99] on div "12:00 - 50H-644.22" at bounding box center [244, 99] width 70 height 7
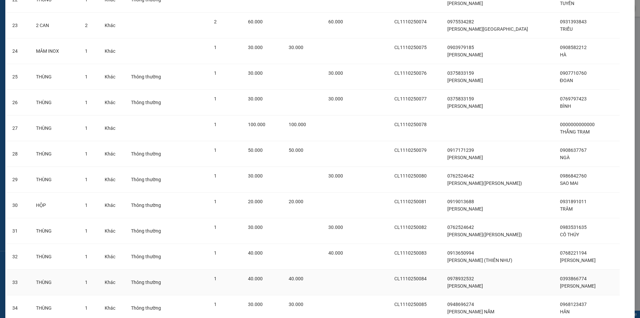
scroll to position [674, 0]
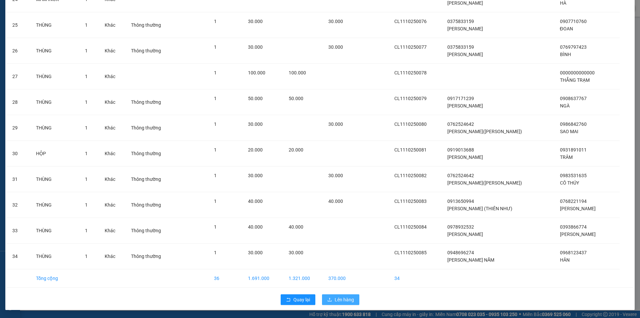
click at [343, 303] on button "Lên hàng" at bounding box center [340, 299] width 37 height 11
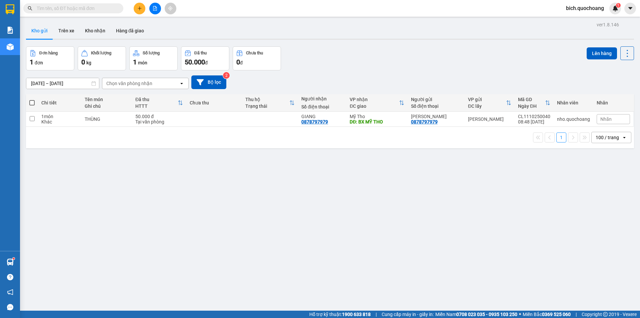
click at [30, 101] on span at bounding box center [31, 102] width 5 height 5
click at [32, 99] on input "checkbox" at bounding box center [32, 99] width 0 height 0
checkbox input "true"
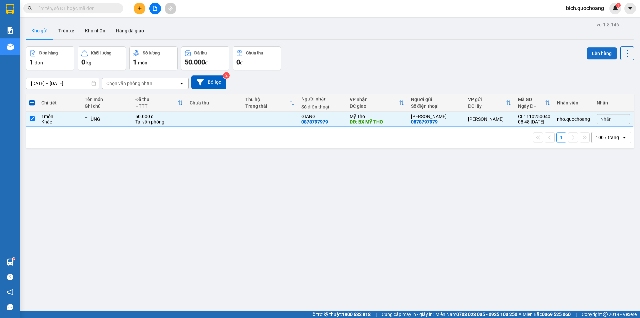
click at [598, 52] on button "Lên hàng" at bounding box center [602, 53] width 30 height 12
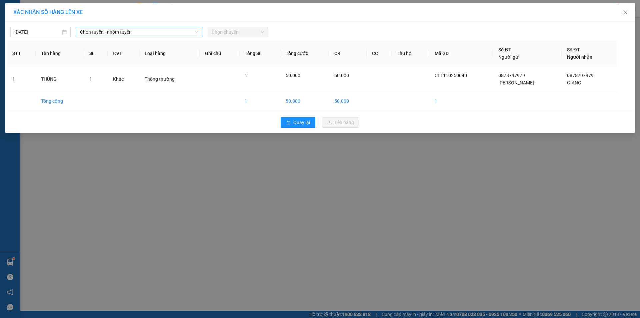
click at [124, 35] on span "Chọn tuyến - nhóm tuyến" at bounding box center [139, 32] width 118 height 10
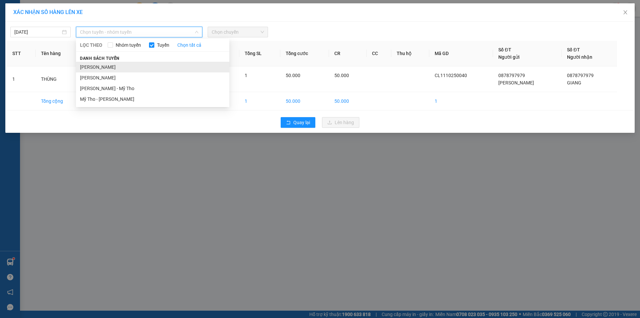
click at [106, 67] on li "Cao Lãnh - Hồ Chí Minh" at bounding box center [152, 67] width 153 height 11
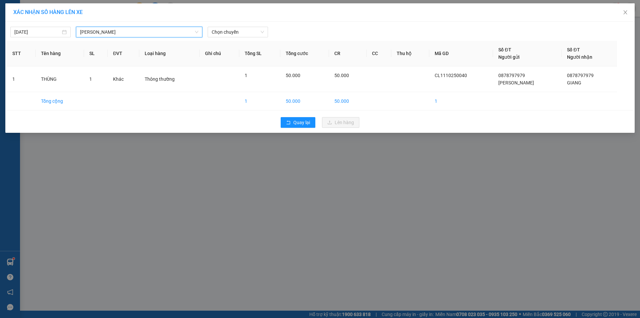
click at [143, 34] on span "Cao Lãnh - Hồ Chí Minh" at bounding box center [139, 32] width 118 height 10
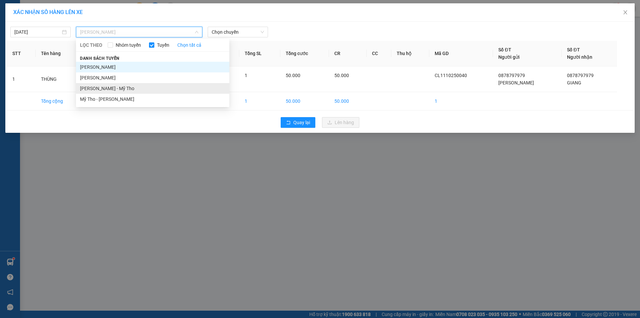
click at [115, 87] on li "Cao Lãnh - Mỹ Tho" at bounding box center [152, 88] width 153 height 11
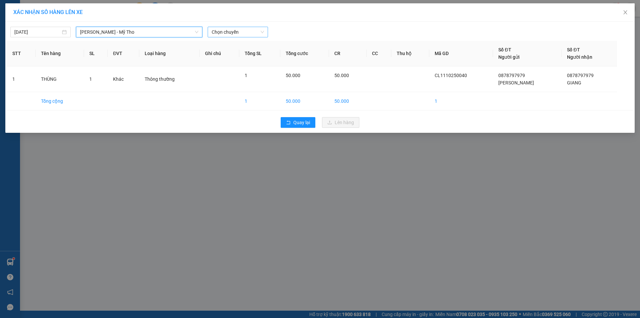
click at [233, 31] on span "Chọn chuyến" at bounding box center [238, 32] width 52 height 10
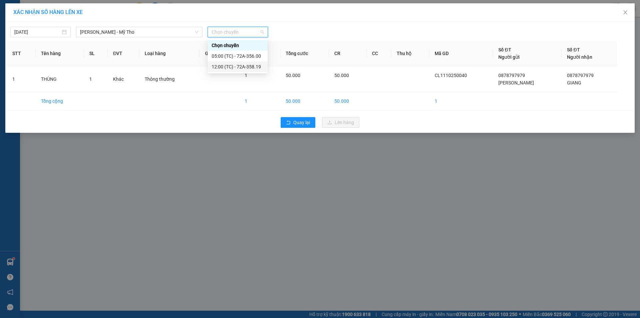
click at [235, 63] on div "12:00 (TC) - 72A-358.19" at bounding box center [238, 66] width 60 height 11
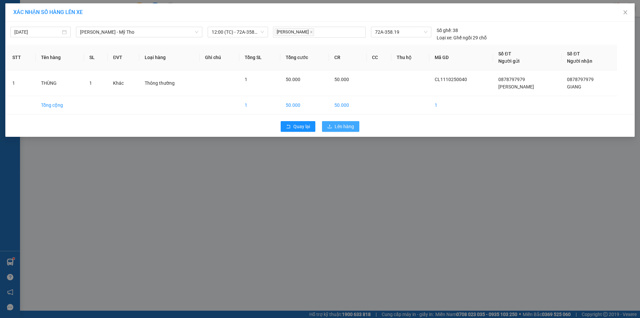
click at [340, 127] on span "Lên hàng" at bounding box center [344, 126] width 19 height 7
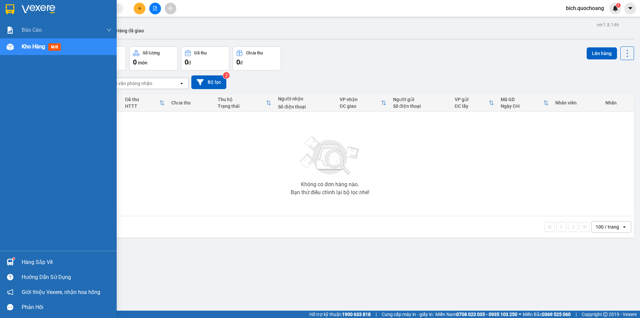
click at [38, 260] on div "Hàng sắp về" at bounding box center [67, 262] width 90 height 10
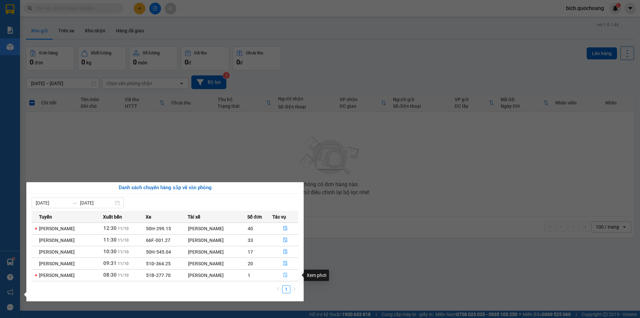
click at [289, 272] on button "button" at bounding box center [286, 275] width 26 height 11
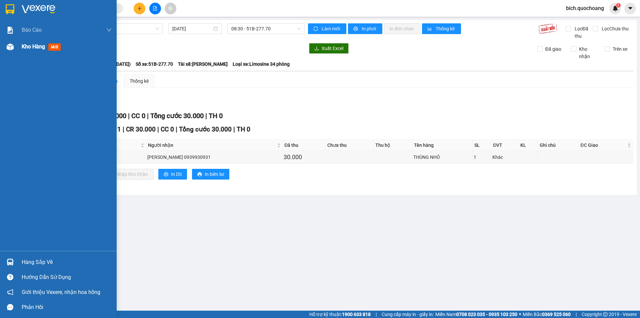
click at [38, 47] on span "Kho hàng" at bounding box center [33, 46] width 23 height 6
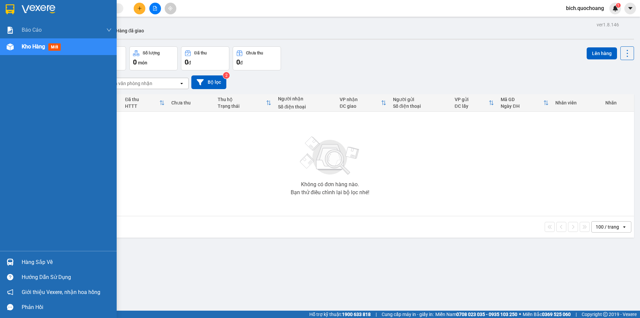
click at [47, 262] on div "Hàng sắp về" at bounding box center [67, 262] width 90 height 10
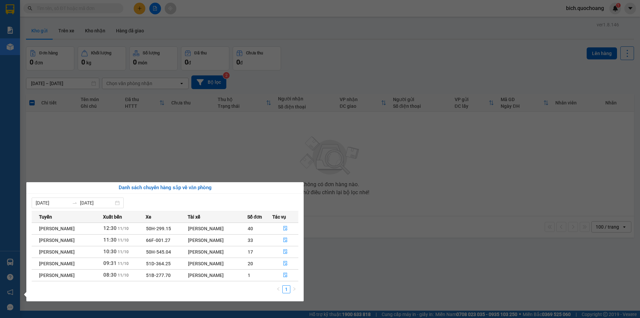
click at [355, 269] on section "Kết quả tìm kiếm ( 0 ) Bộ lọc No Data bich.quochoang 1 Báo cáo Báo cáo dòng tiề…" at bounding box center [320, 159] width 640 height 318
